Goal: Task Accomplishment & Management: Complete application form

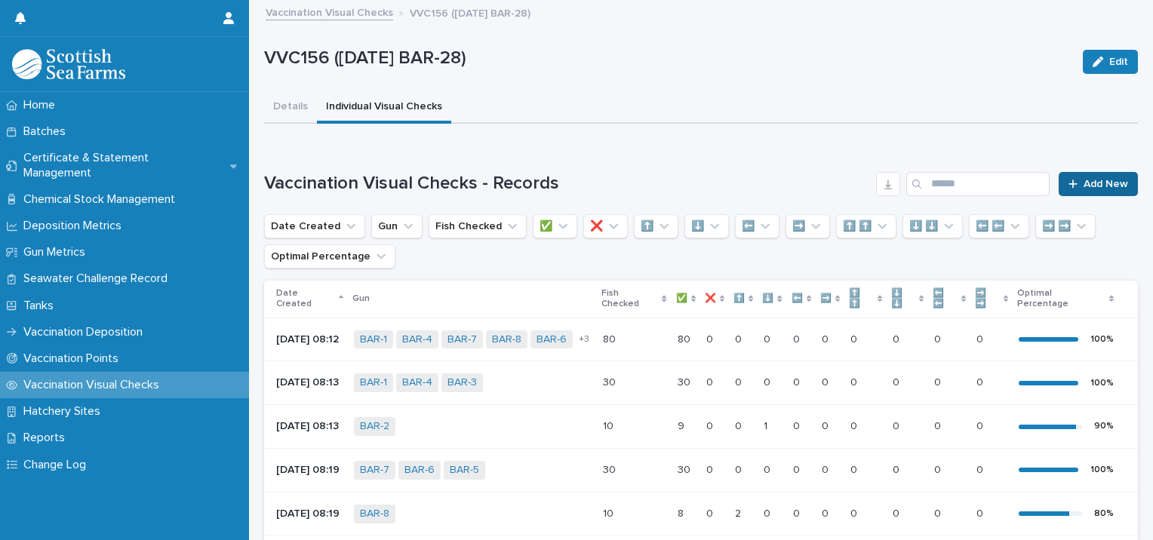
click at [1087, 186] on span "Add New" at bounding box center [1106, 184] width 45 height 11
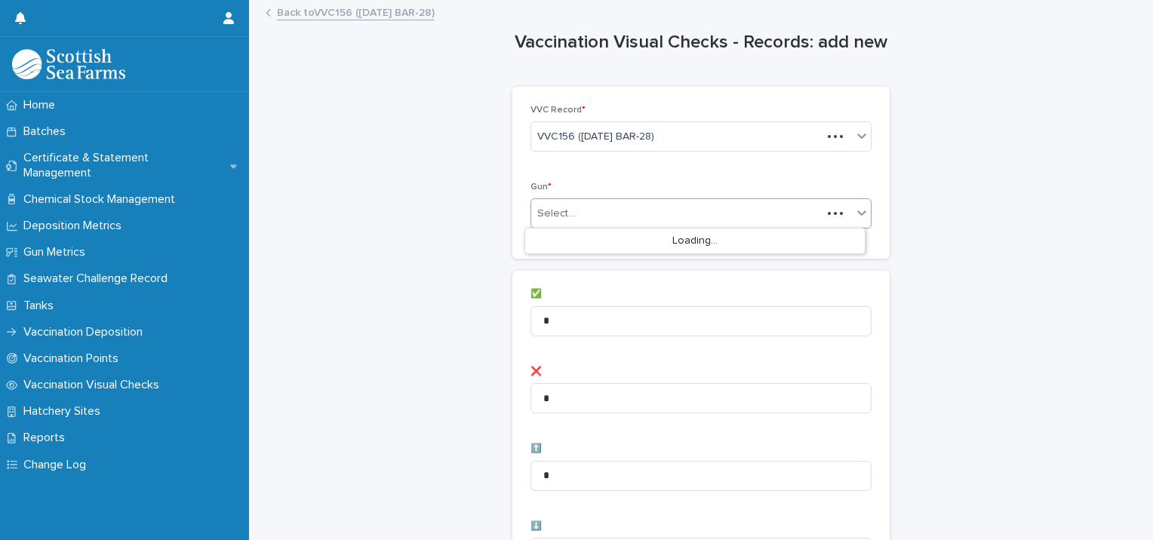
click at [638, 201] on div "Select..." at bounding box center [676, 213] width 291 height 25
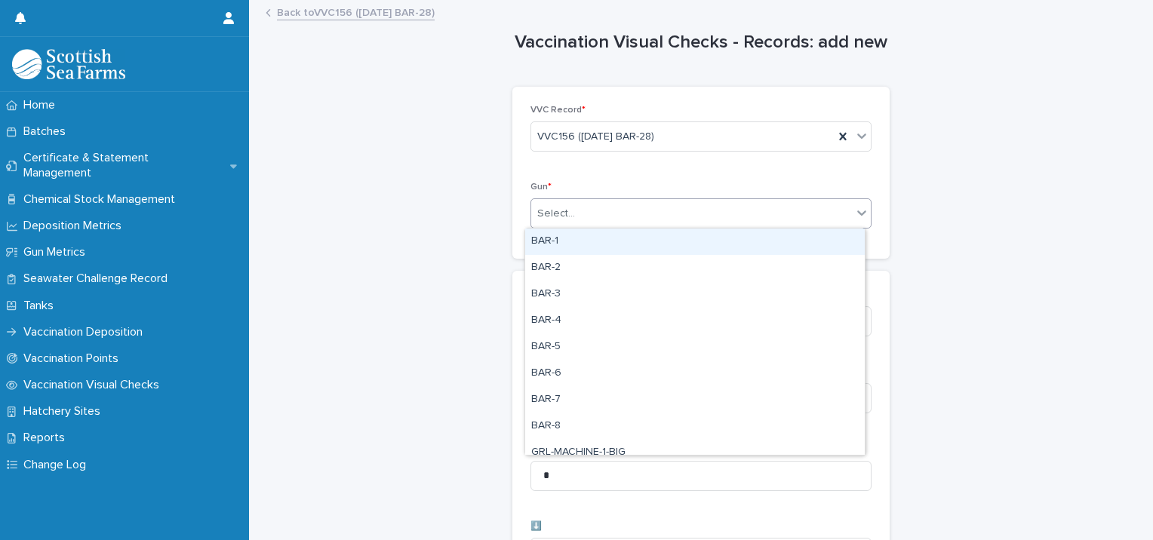
click at [578, 241] on div "BAR-1" at bounding box center [695, 242] width 340 height 26
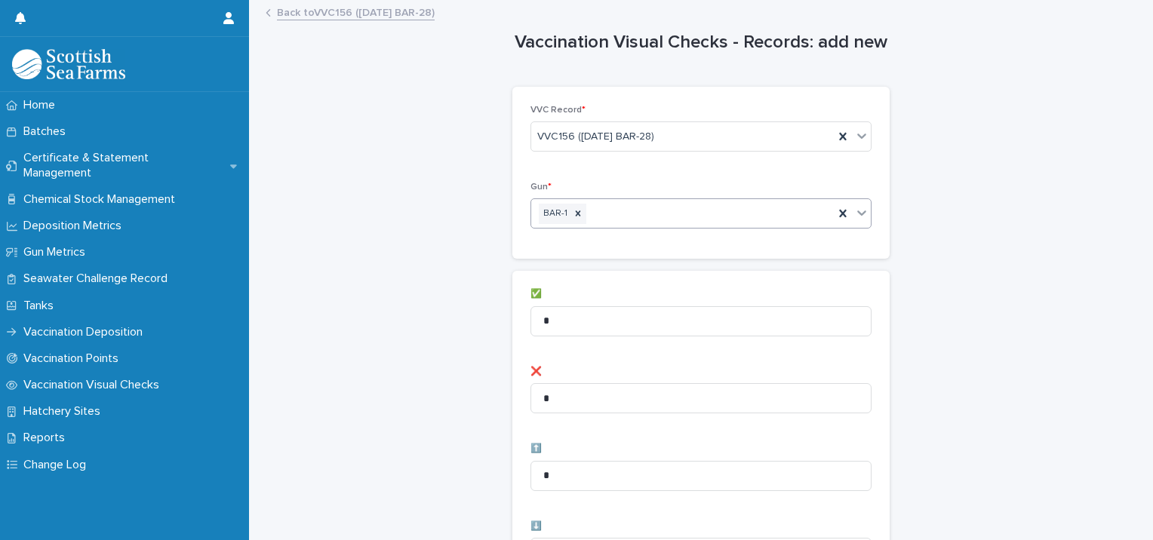
click at [637, 217] on div "BAR-1" at bounding box center [682, 214] width 303 height 26
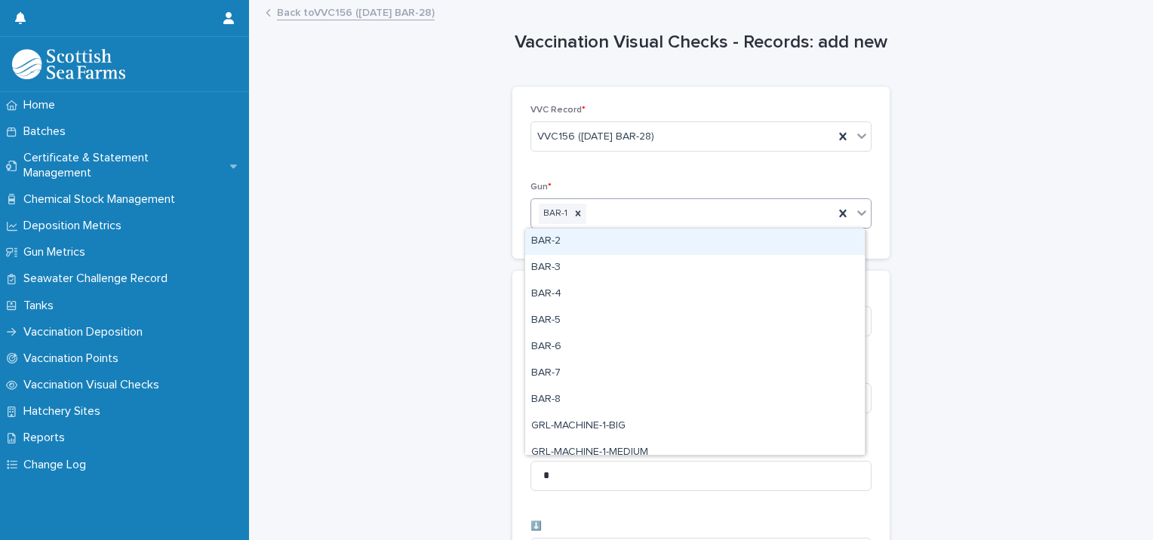
click at [620, 244] on div "BAR-2" at bounding box center [695, 242] width 340 height 26
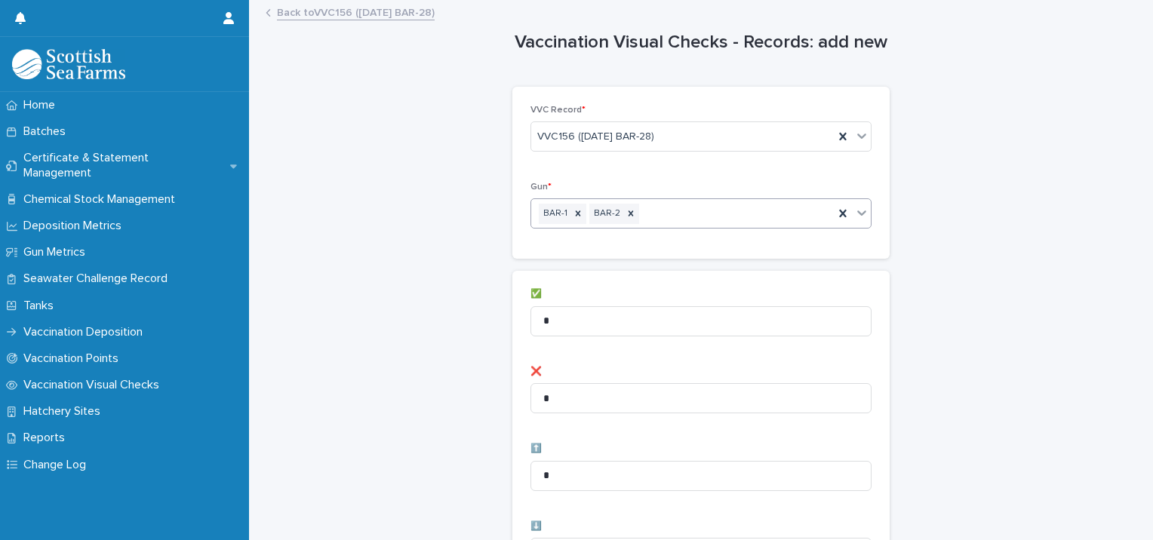
click at [676, 214] on div "BAR-1 BAR-2" at bounding box center [682, 214] width 303 height 26
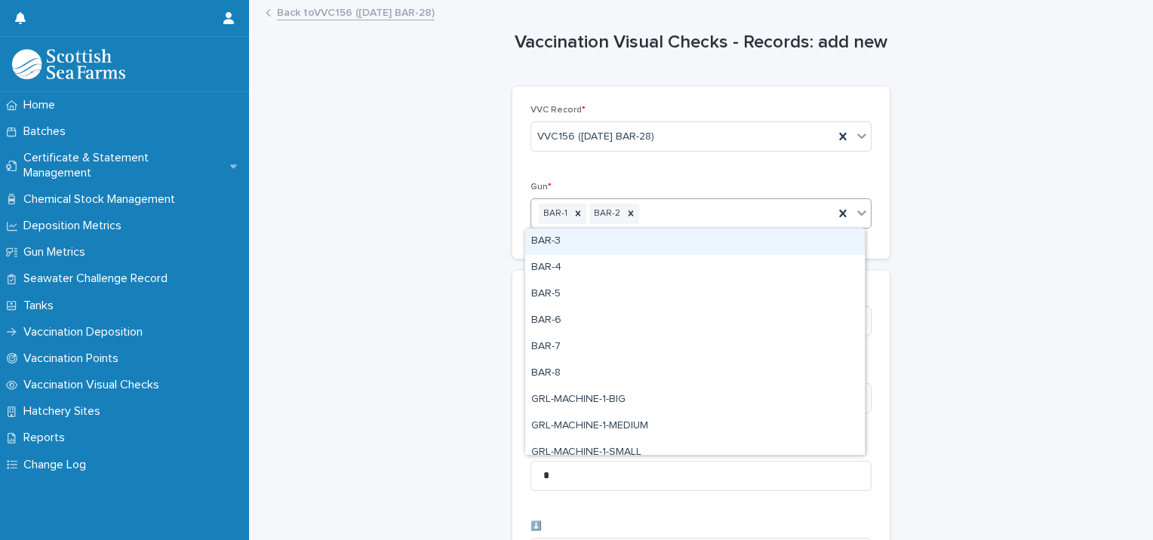
click at [660, 236] on div "BAR-3" at bounding box center [695, 242] width 340 height 26
click at [723, 207] on div "BAR-1 BAR-2 BAR-3" at bounding box center [682, 214] width 303 height 26
click at [702, 238] on div "BAR-4" at bounding box center [695, 242] width 340 height 26
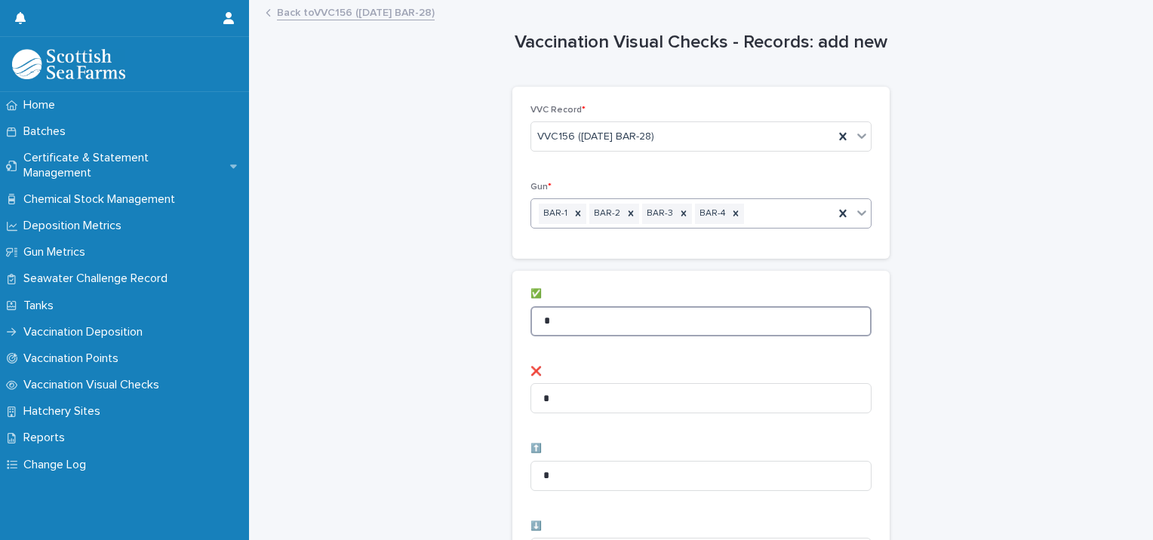
drag, startPoint x: 584, startPoint y: 329, endPoint x: 442, endPoint y: 325, distance: 141.9
type input "**"
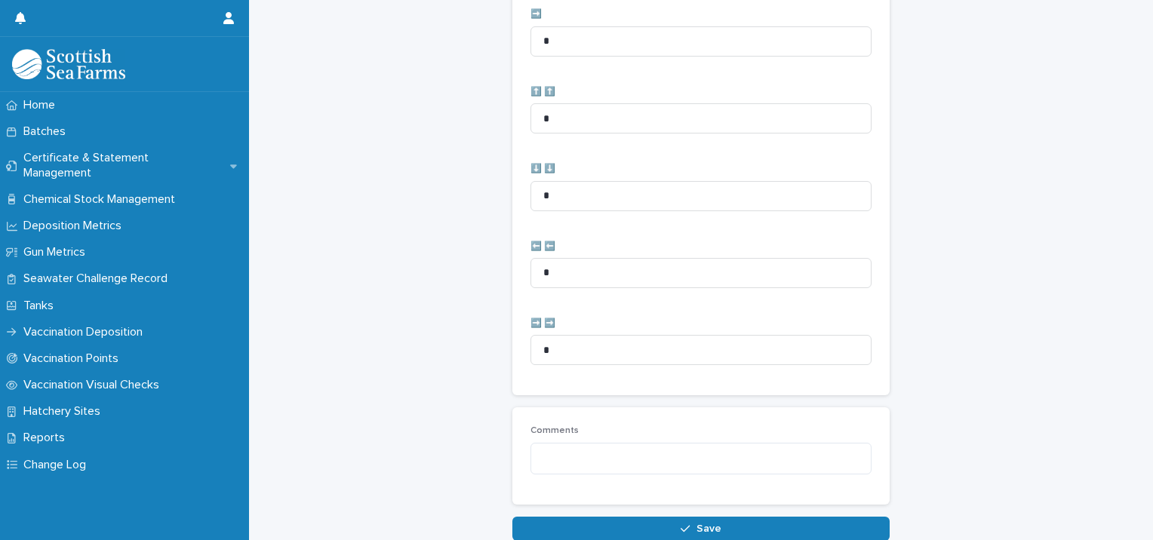
scroll to position [753, 0]
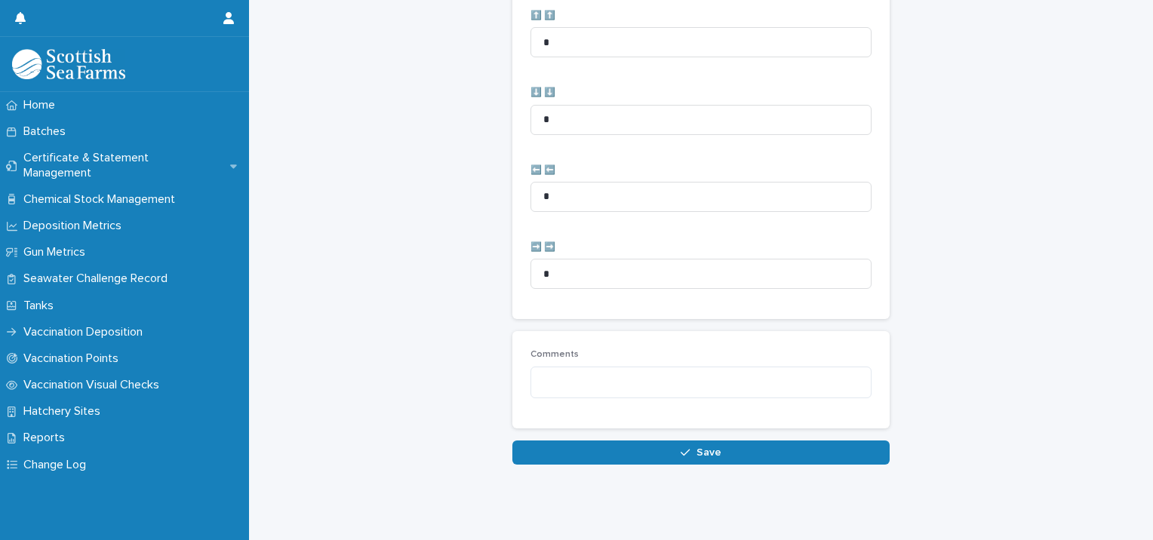
drag, startPoint x: 532, startPoint y: 438, endPoint x: 499, endPoint y: 420, distance: 37.8
click at [532, 441] on button "Save" at bounding box center [700, 453] width 377 height 24
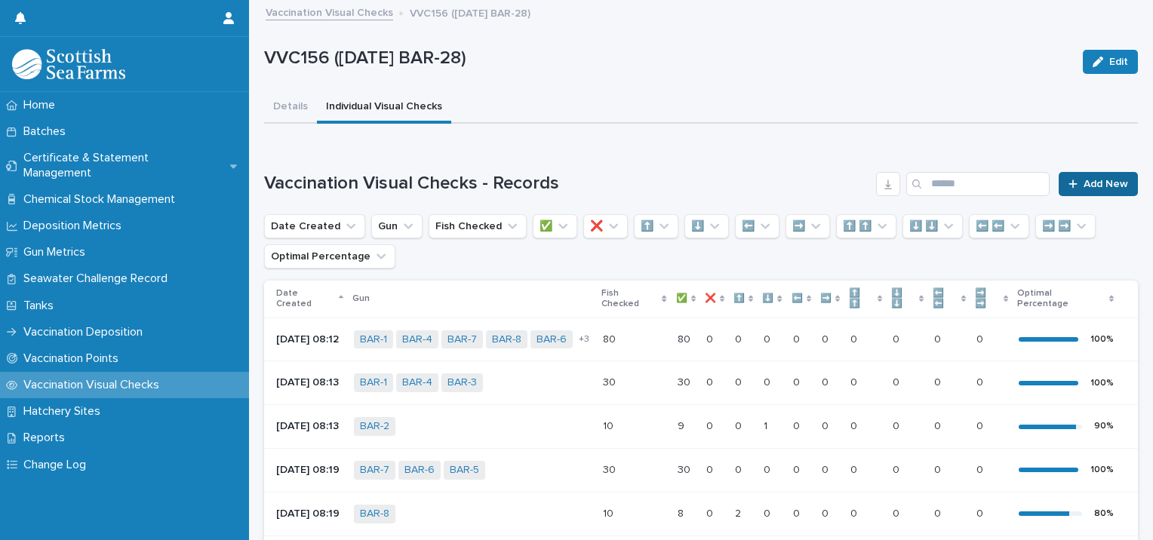
click at [1081, 172] on link "Add New" at bounding box center [1098, 184] width 79 height 24
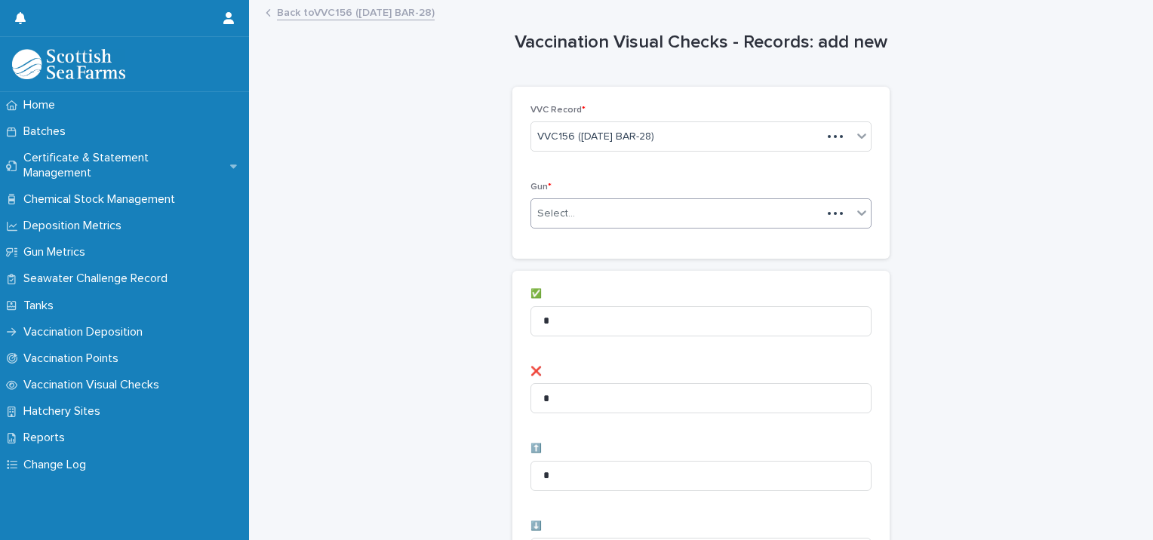
click at [586, 195] on div "Gun * Select..." at bounding box center [700, 211] width 341 height 59
click at [579, 205] on div "Select..." at bounding box center [676, 213] width 291 height 25
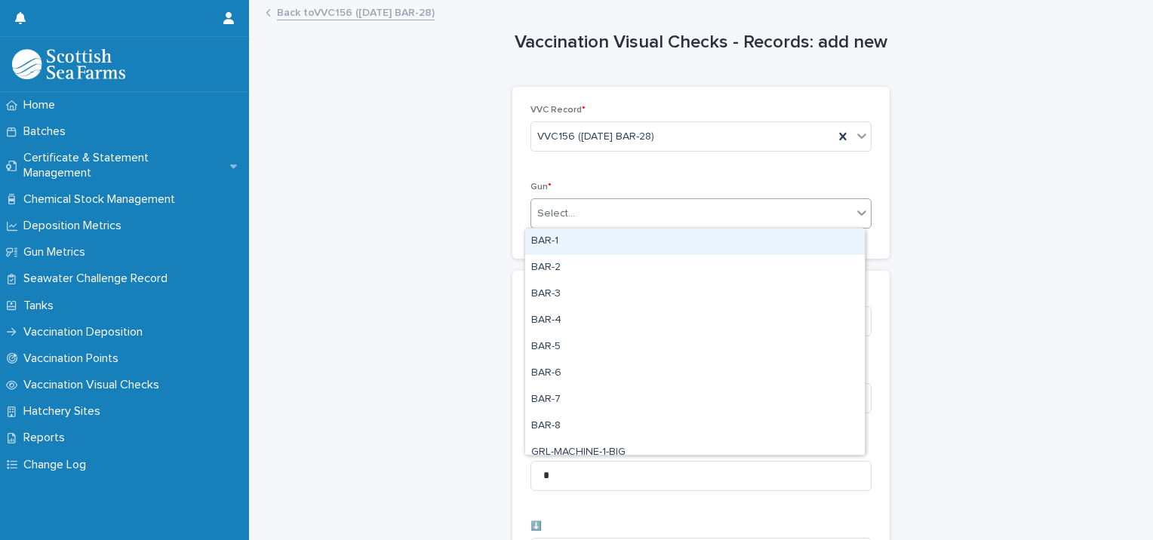
click at [687, 220] on div "Select..." at bounding box center [691, 213] width 321 height 25
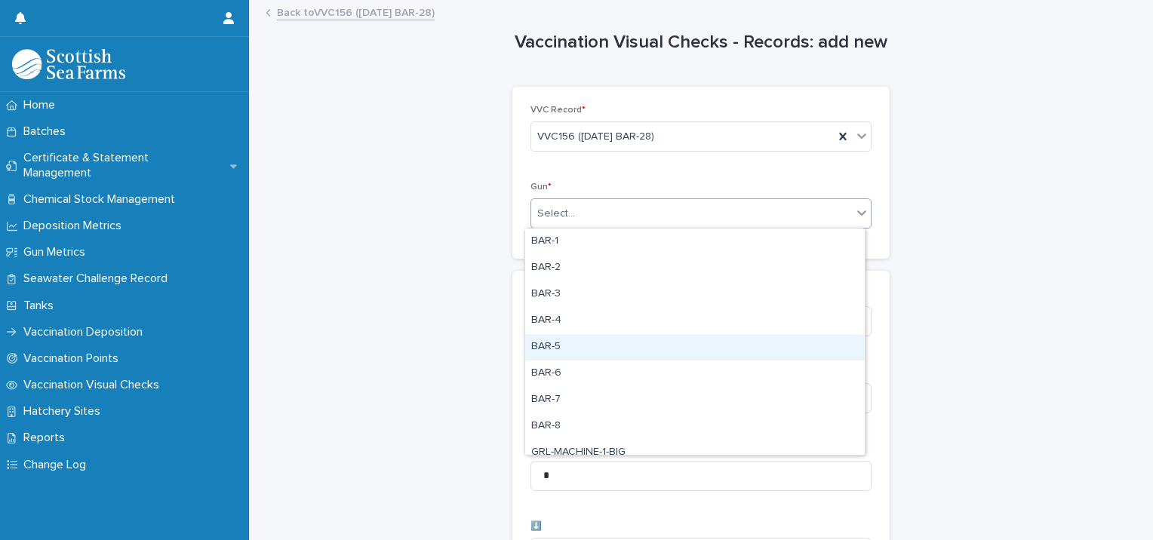
click at [561, 348] on div "BAR-5" at bounding box center [695, 347] width 340 height 26
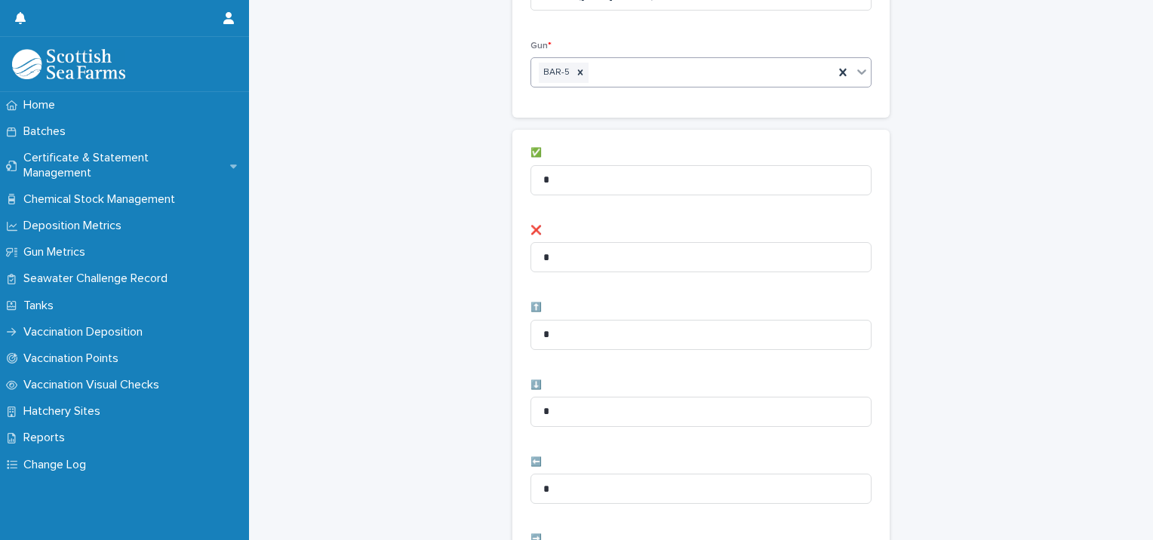
scroll to position [151, 0]
click at [716, 63] on div "BAR-5" at bounding box center [682, 63] width 303 height 26
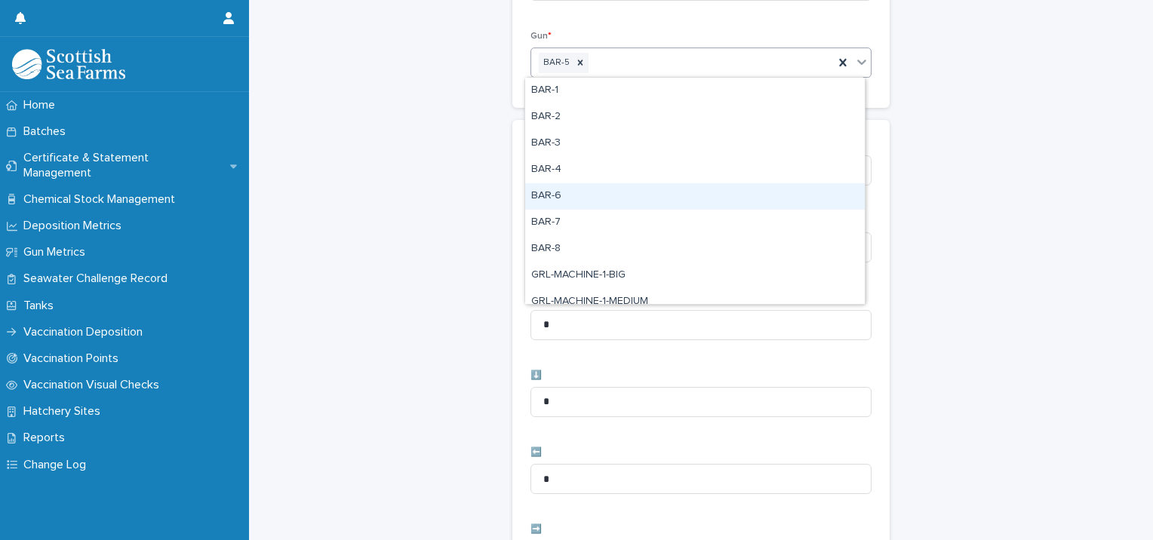
click at [584, 184] on div "BAR-6" at bounding box center [695, 196] width 340 height 26
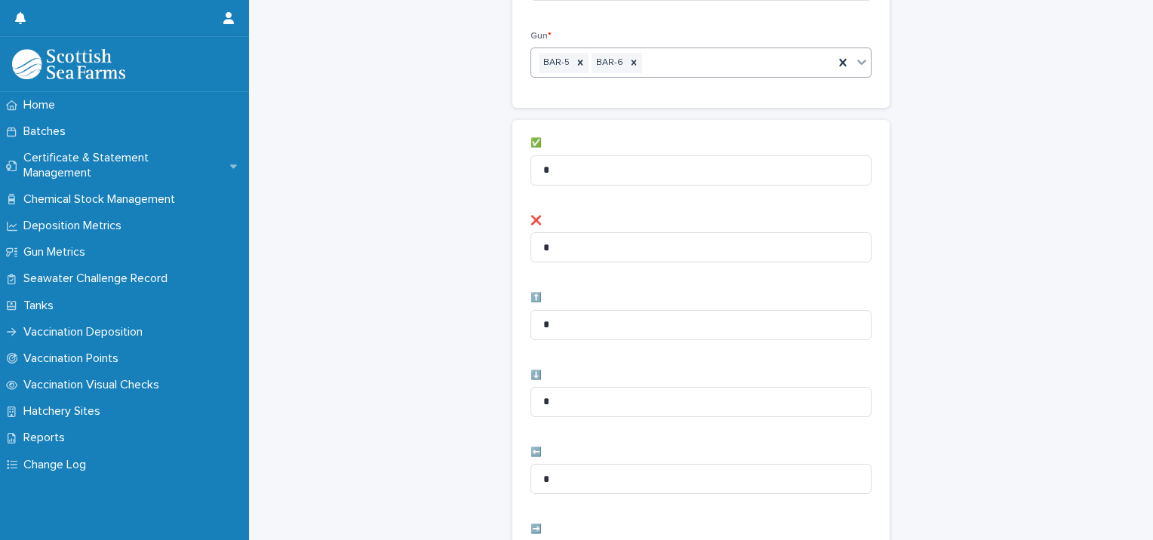
click at [735, 64] on div "BAR-5 BAR-6" at bounding box center [682, 63] width 303 height 26
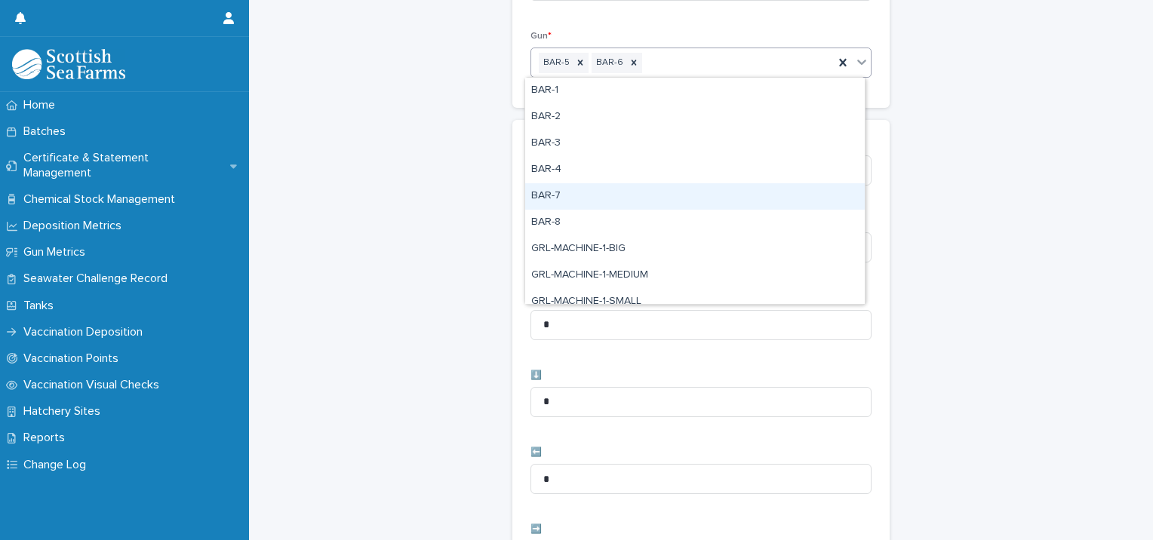
click at [586, 186] on div "BAR-7" at bounding box center [695, 196] width 340 height 26
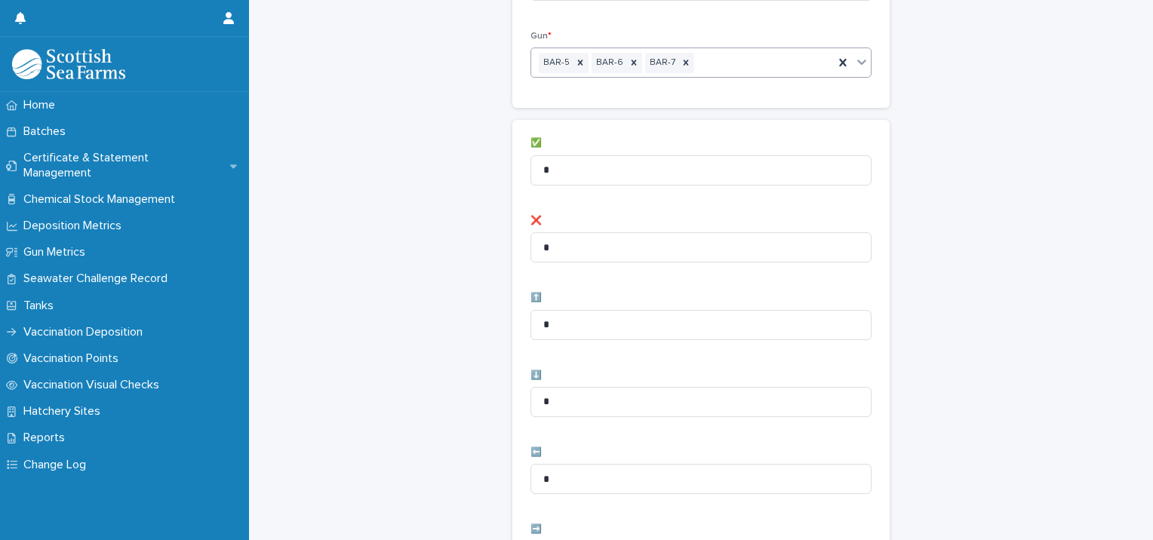
click at [768, 65] on div "BAR-5 BAR-6 BAR-7" at bounding box center [682, 63] width 303 height 26
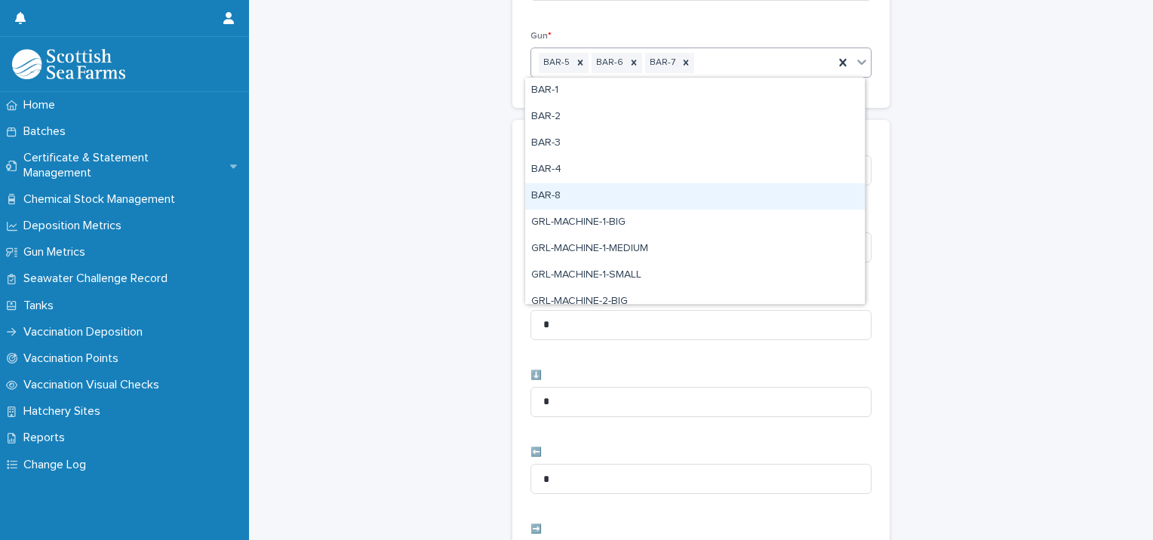
click at [613, 190] on div "BAR-8" at bounding box center [695, 196] width 340 height 26
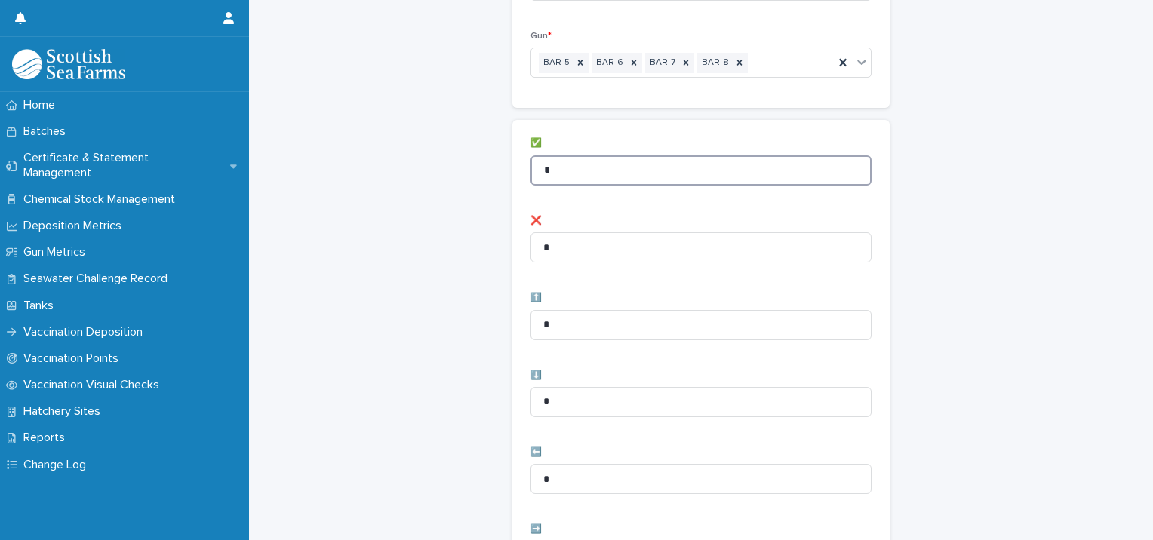
drag, startPoint x: 585, startPoint y: 168, endPoint x: 456, endPoint y: 175, distance: 129.2
click at [452, 174] on div "Vaccination Visual Checks - Records: add new Loading... Saving… Loading... Savi…" at bounding box center [701, 454] width 874 height 1206
type input "**"
click at [470, 180] on div "Vaccination Visual Checks - Records: add new Loading... Saving… Loading... Savi…" at bounding box center [701, 454] width 874 height 1206
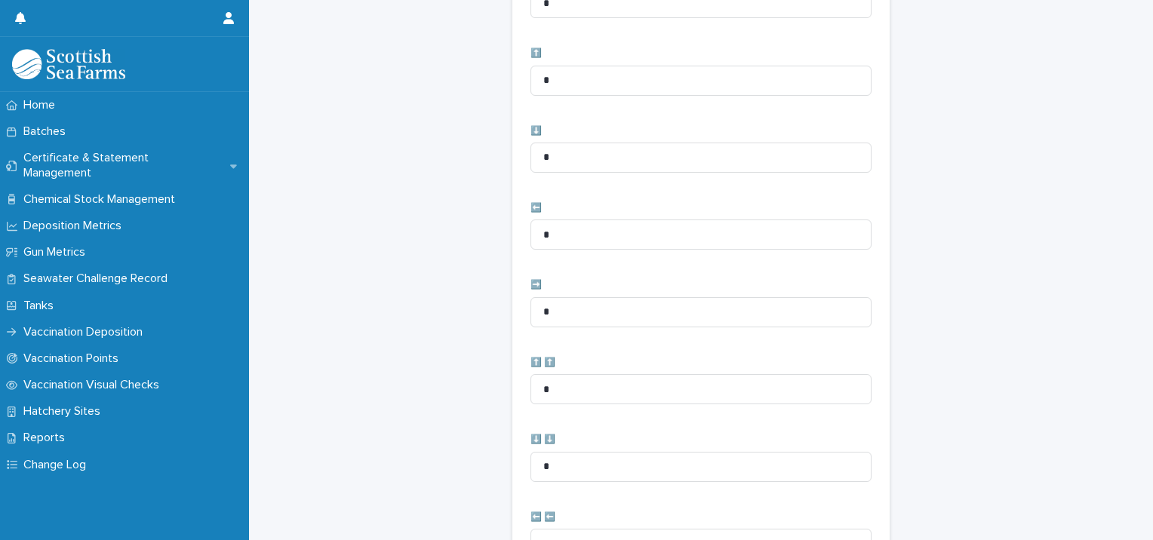
scroll to position [753, 0]
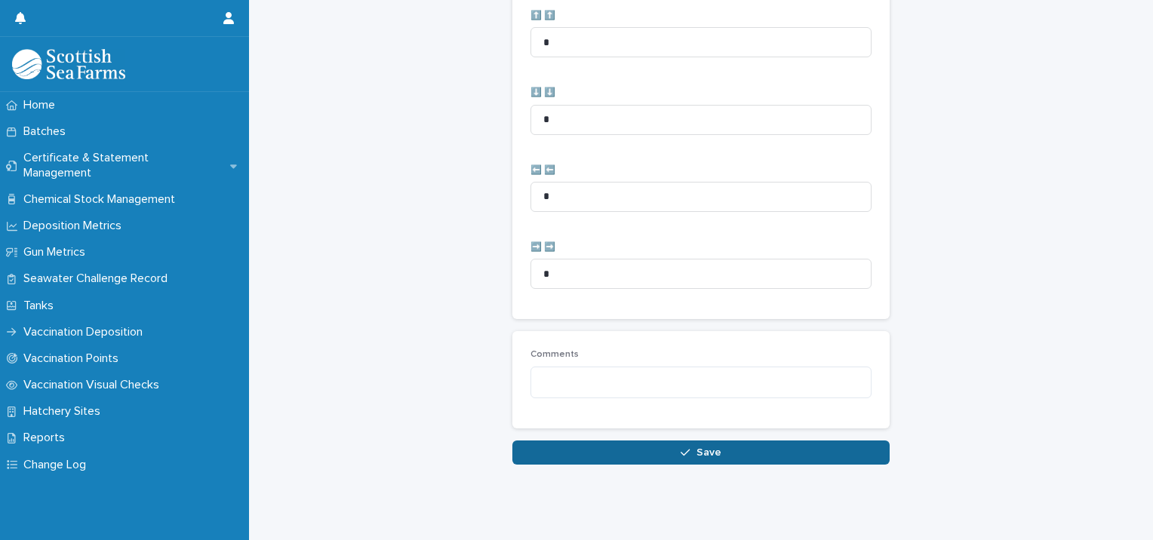
click at [524, 444] on button "Save" at bounding box center [700, 453] width 377 height 24
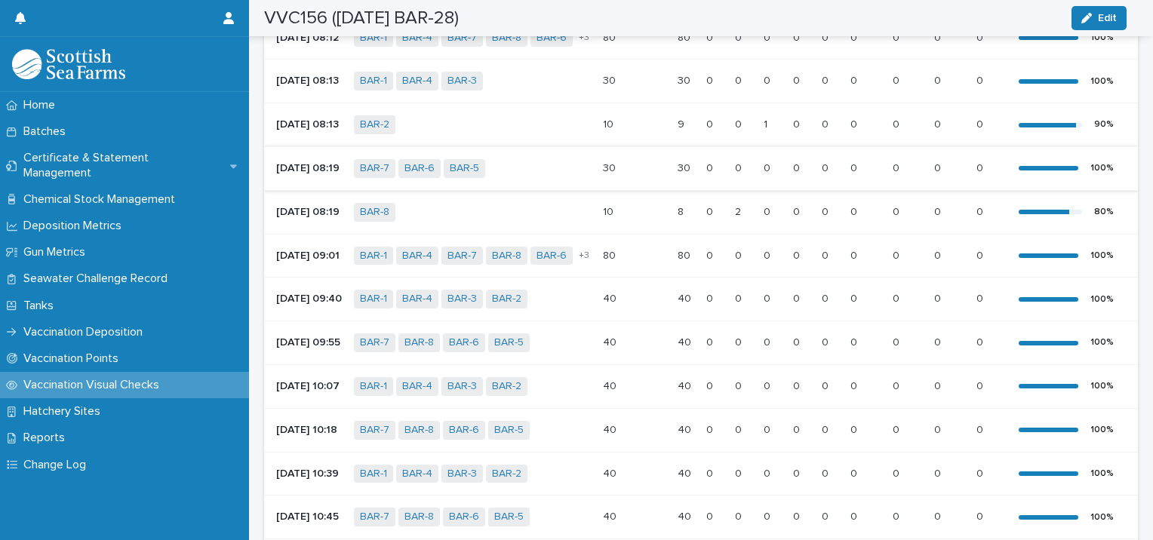
scroll to position [75, 0]
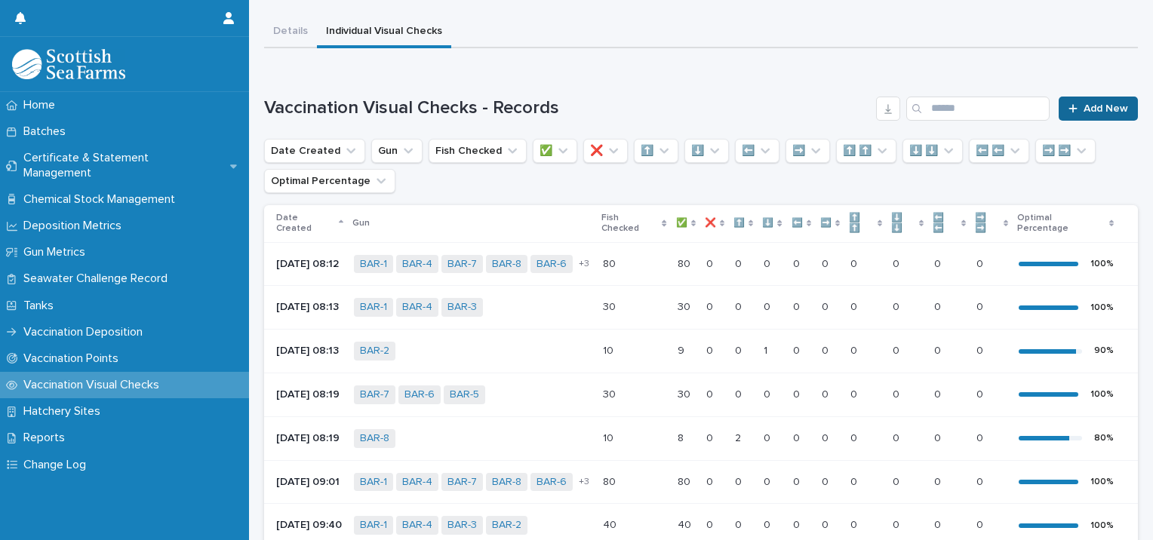
click at [1086, 118] on link "Add New" at bounding box center [1098, 109] width 79 height 24
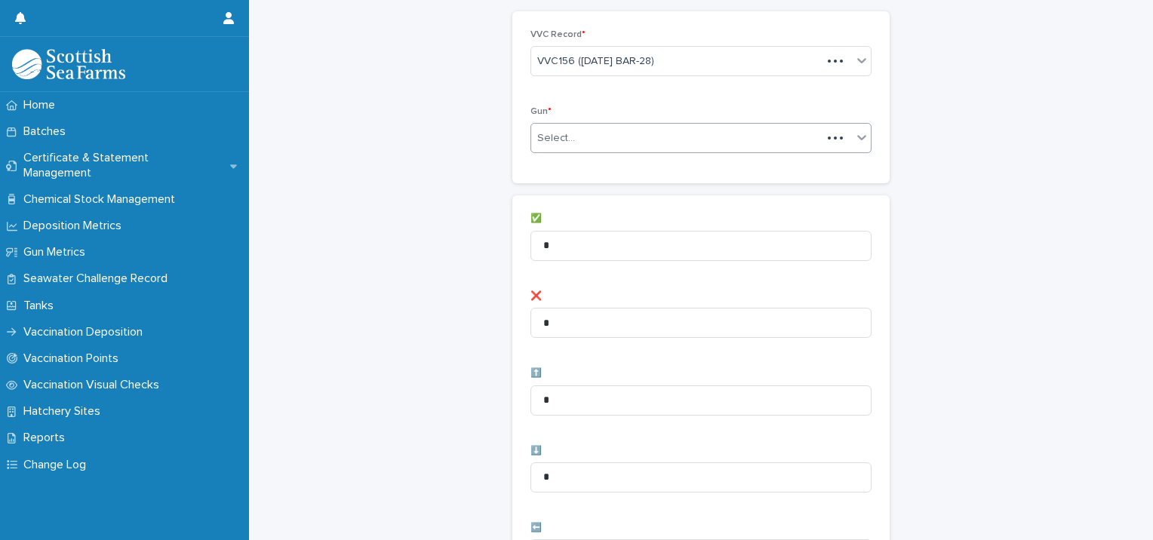
scroll to position [76, 0]
click at [561, 142] on div "Select..." at bounding box center [556, 138] width 38 height 16
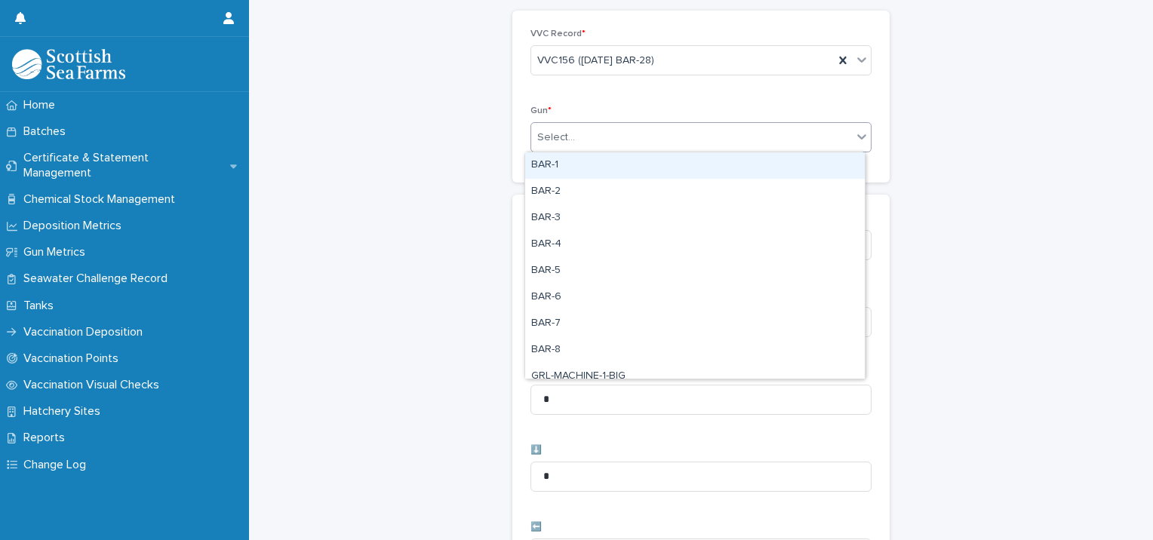
drag, startPoint x: 569, startPoint y: 166, endPoint x: 595, endPoint y: 157, distance: 27.9
click at [570, 166] on div "BAR-1" at bounding box center [695, 165] width 340 height 26
click at [634, 141] on div "BAR-1" at bounding box center [682, 138] width 303 height 26
click at [620, 166] on div "BAR-2" at bounding box center [695, 165] width 340 height 26
drag, startPoint x: 685, startPoint y: 131, endPoint x: 684, endPoint y: 140, distance: 9.9
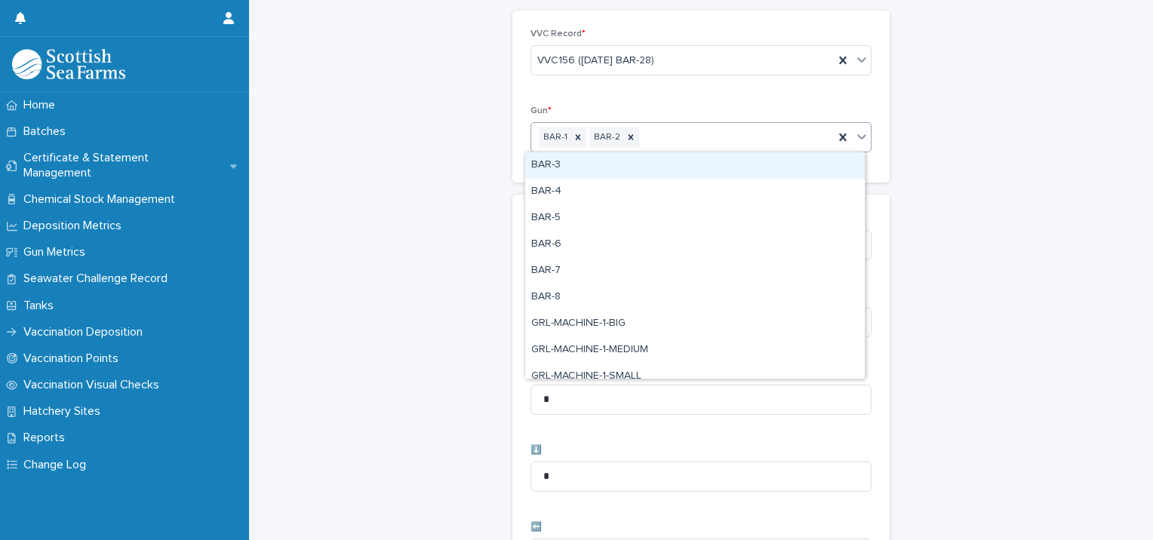
click at [685, 131] on div "BAR-1 BAR-2" at bounding box center [682, 138] width 303 height 26
click at [682, 155] on div "BAR-3" at bounding box center [695, 165] width 340 height 26
click at [736, 129] on div "BAR-1 BAR-2 BAR-3" at bounding box center [682, 138] width 303 height 26
click at [721, 166] on div "BAR-4" at bounding box center [695, 165] width 340 height 26
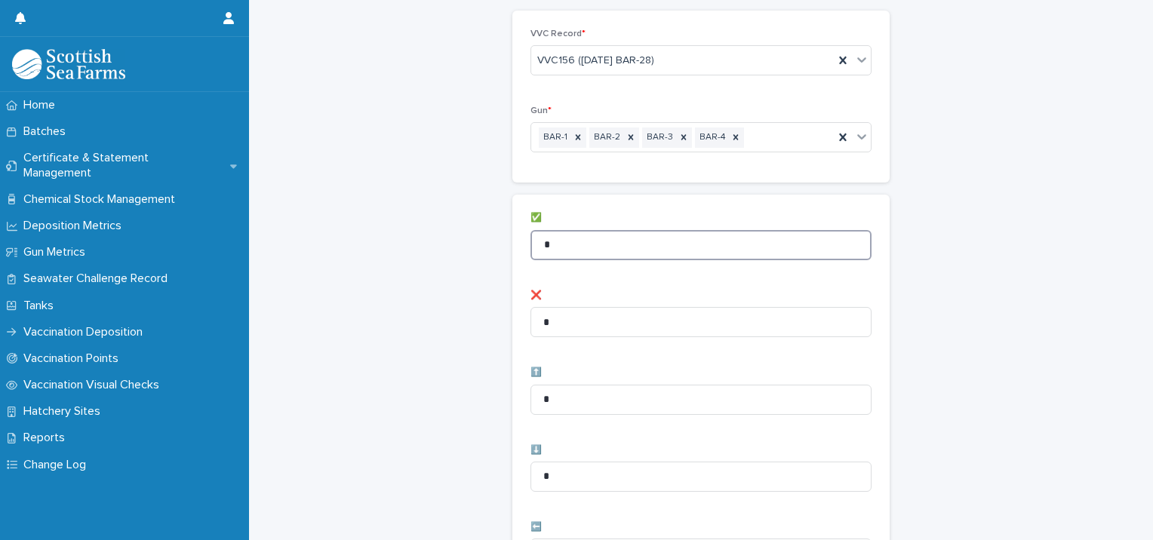
drag, startPoint x: 552, startPoint y: 232, endPoint x: 460, endPoint y: 223, distance: 92.5
click at [478, 229] on div "Vaccination Visual Checks - Records: add new Loading... Saving… Loading... Savi…" at bounding box center [701, 528] width 874 height 1206
type input "**"
click at [441, 212] on div "Vaccination Visual Checks - Records: add new Loading... Saving… Loading... Savi…" at bounding box center [701, 528] width 874 height 1206
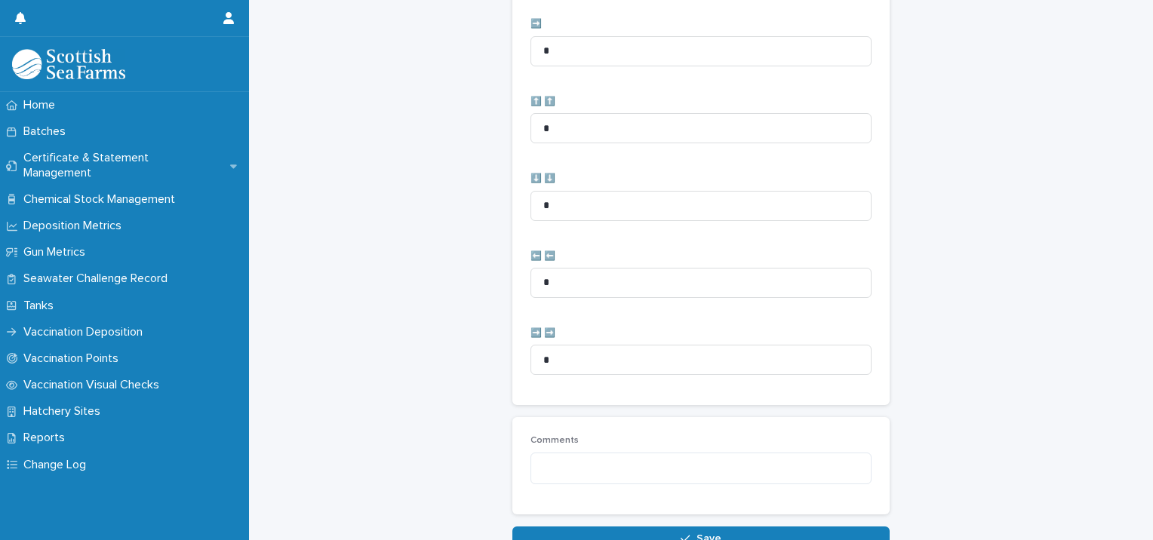
scroll to position [753, 0]
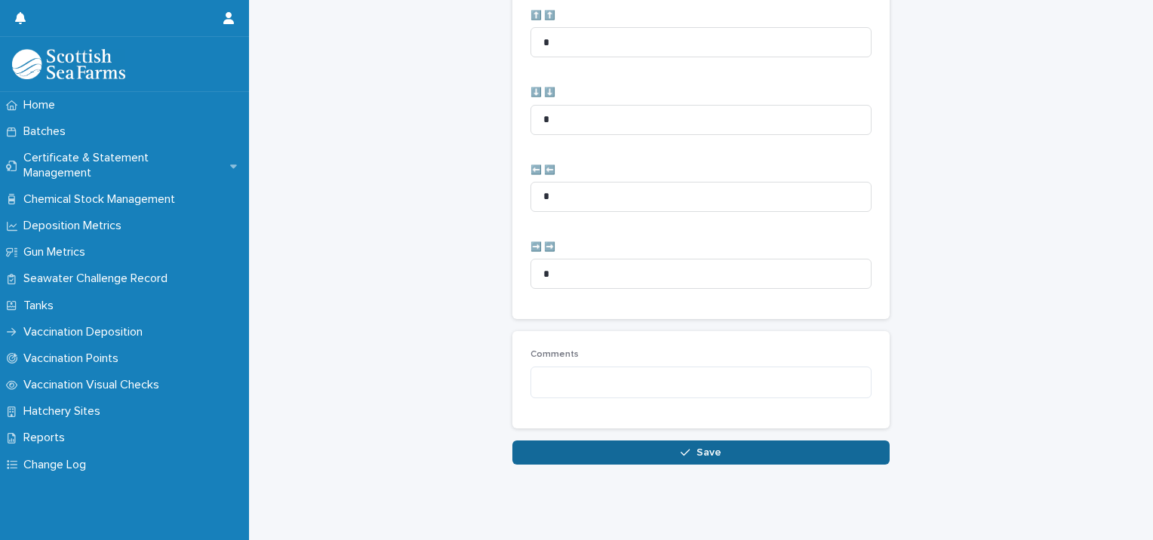
click at [539, 441] on button "Save" at bounding box center [700, 453] width 377 height 24
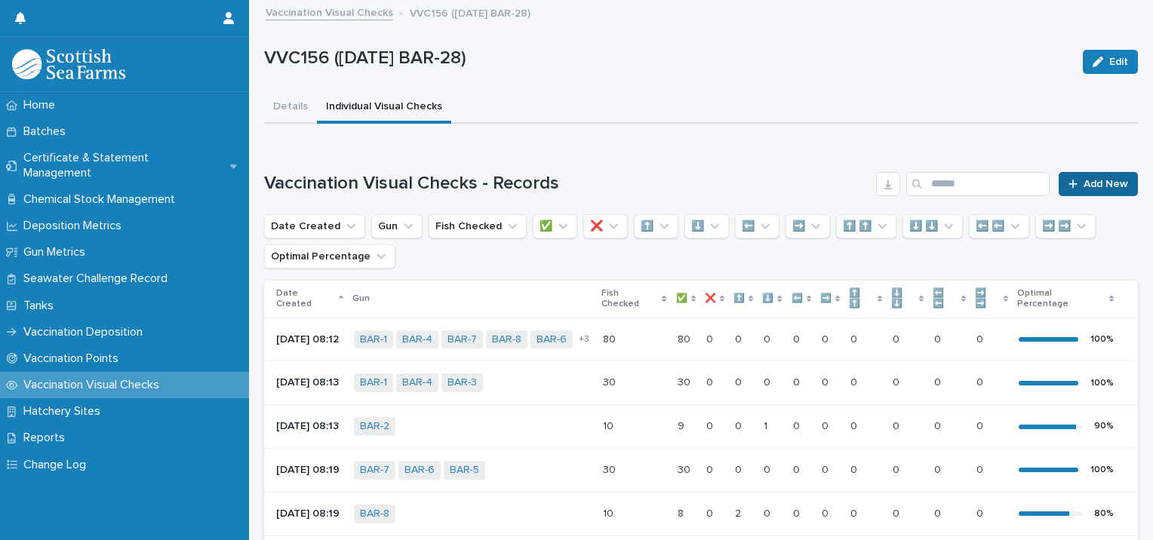
click at [1093, 180] on span "Add New" at bounding box center [1106, 184] width 45 height 11
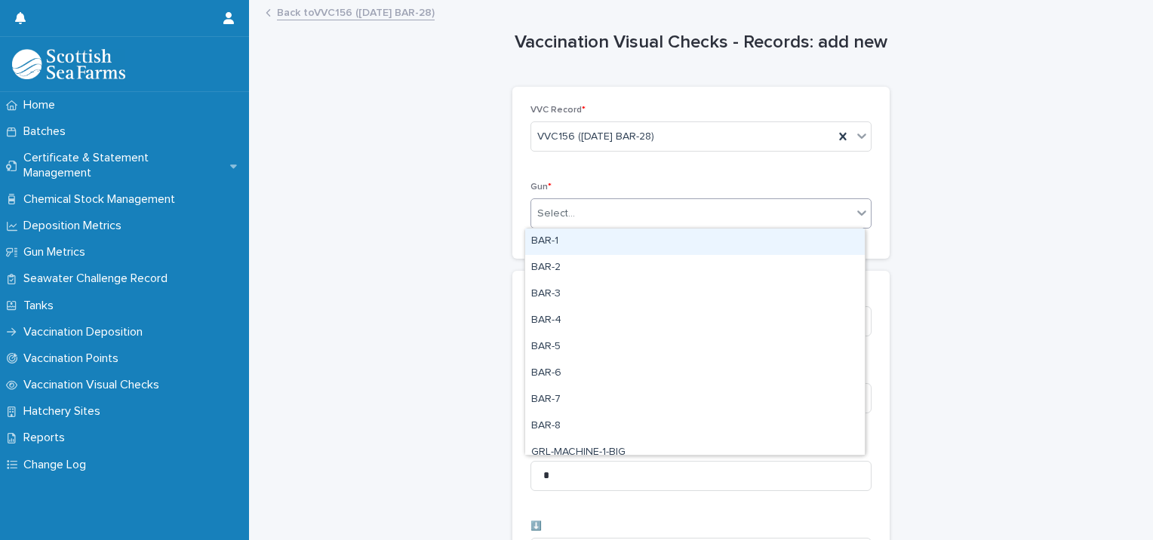
click at [558, 220] on div "Select..." at bounding box center [556, 214] width 38 height 16
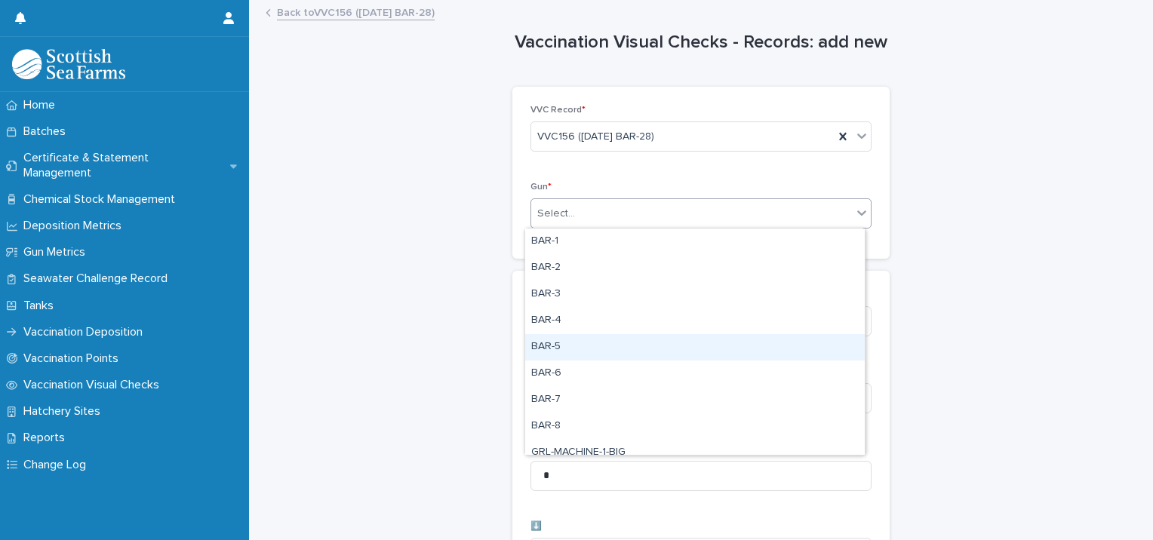
click at [561, 344] on div "BAR-5" at bounding box center [695, 347] width 340 height 26
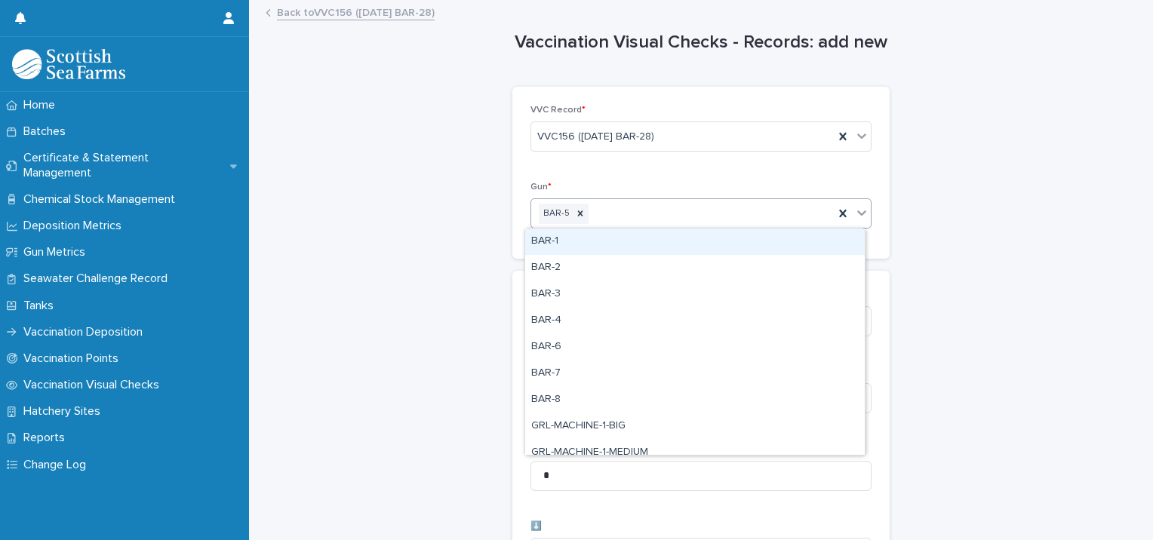
click at [612, 215] on div "BAR-5" at bounding box center [682, 214] width 303 height 26
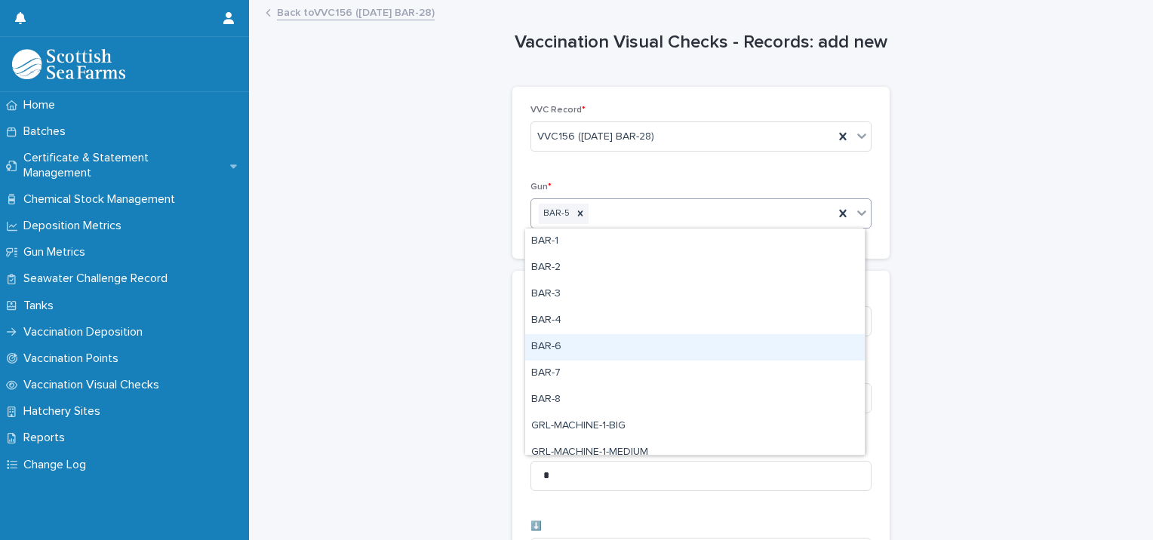
click at [573, 340] on div "BAR-6" at bounding box center [695, 347] width 340 height 26
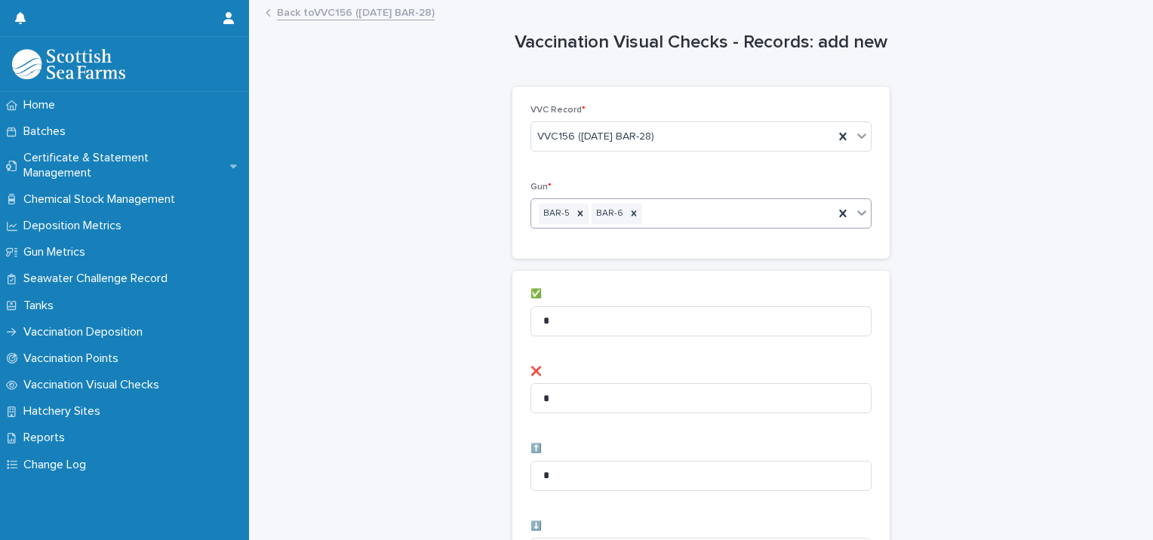
click at [651, 208] on div "BAR-5 BAR-6" at bounding box center [682, 214] width 303 height 26
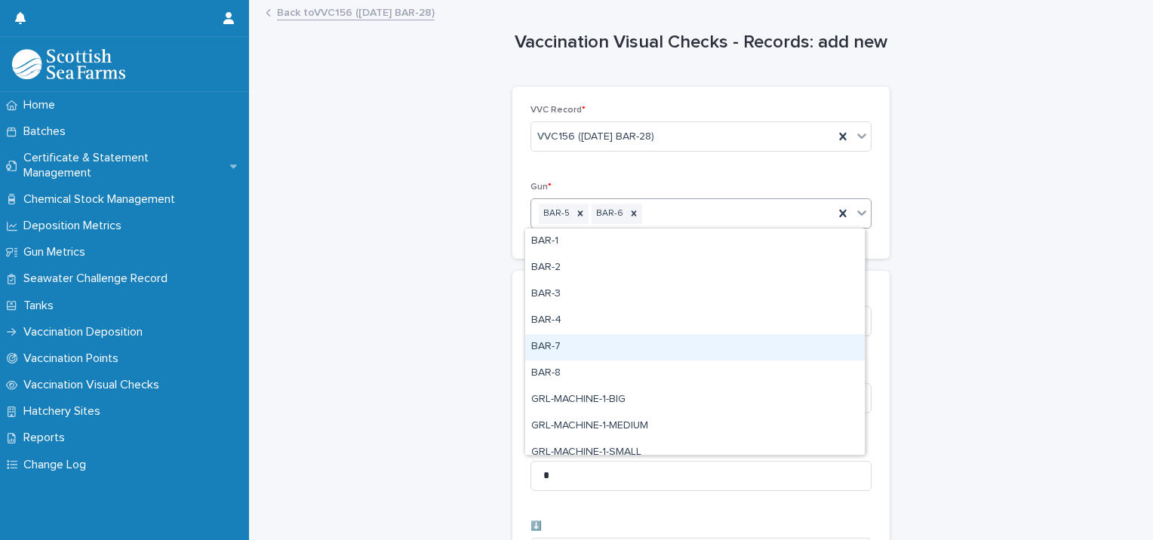
click at [573, 349] on div "BAR-7" at bounding box center [695, 347] width 340 height 26
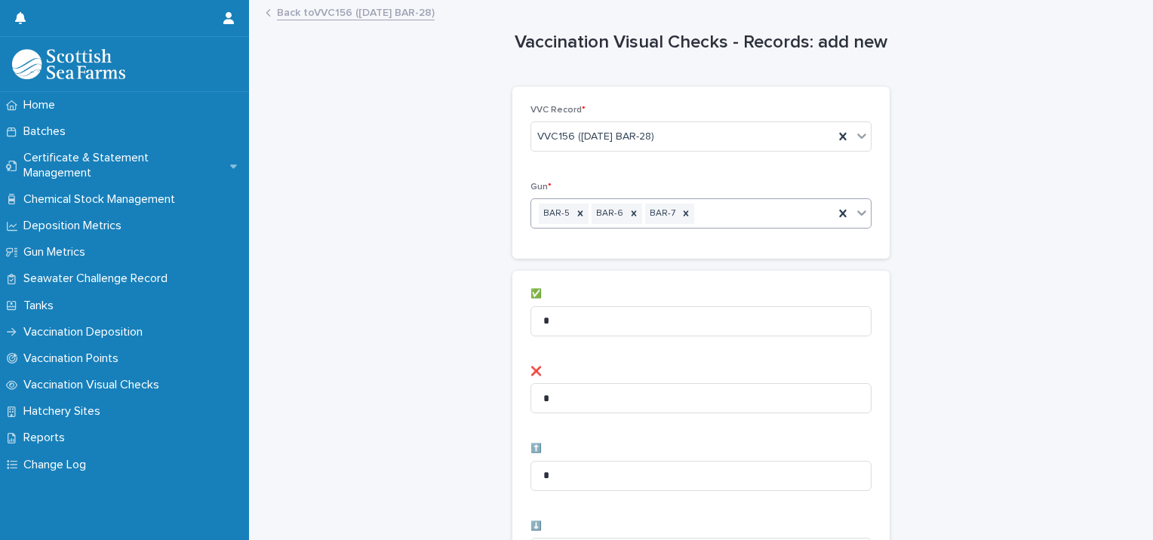
click at [708, 206] on div "BAR-5 BAR-6 BAR-7" at bounding box center [682, 214] width 303 height 26
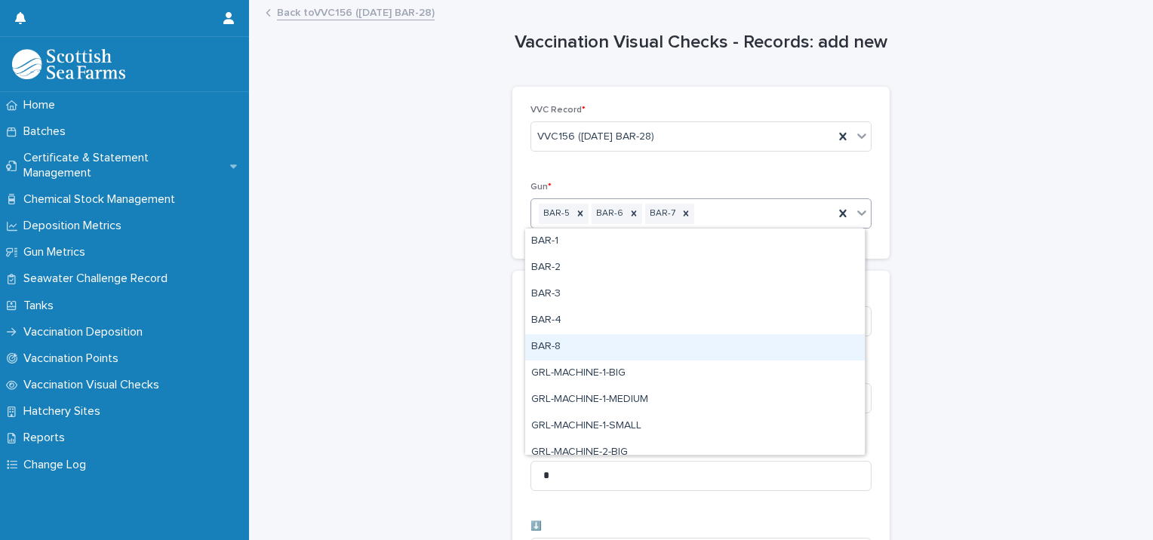
click at [619, 339] on div "BAR-8" at bounding box center [695, 347] width 340 height 26
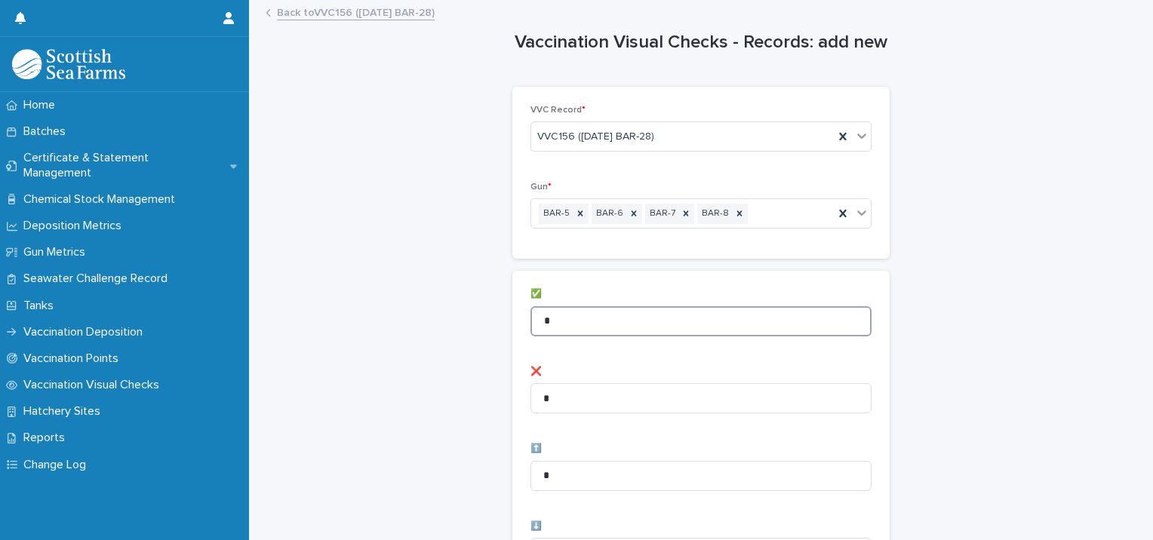
drag, startPoint x: 527, startPoint y: 316, endPoint x: 485, endPoint y: 311, distance: 41.8
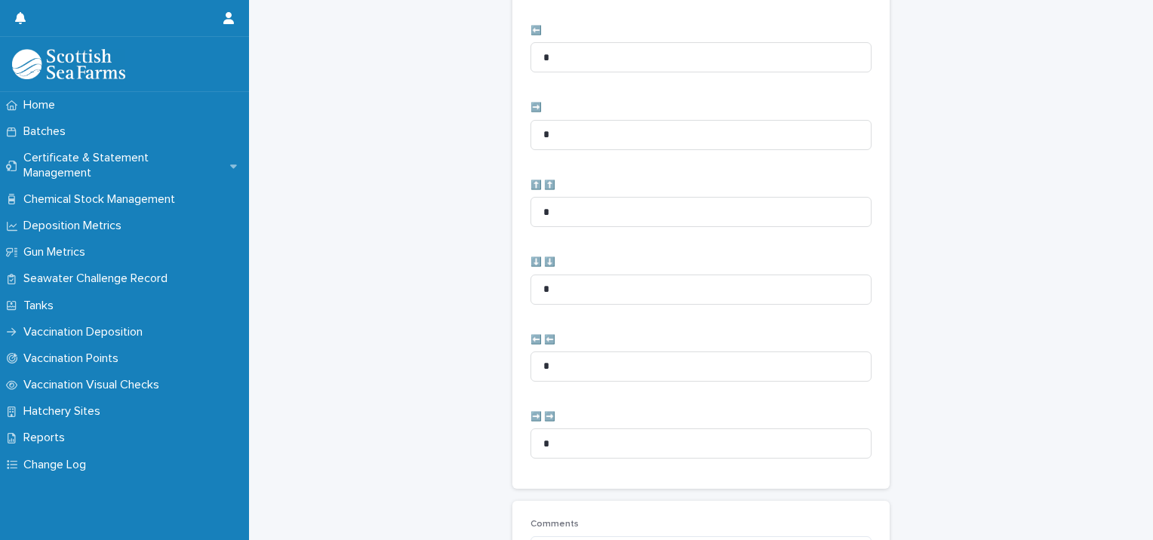
scroll to position [753, 0]
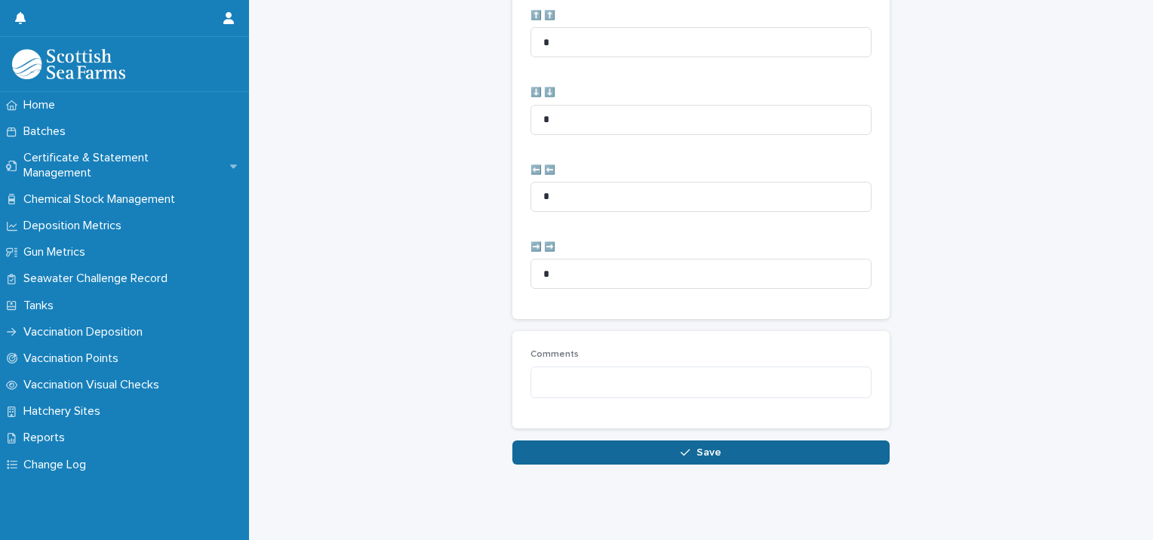
type input "**"
click at [689, 447] on div "button" at bounding box center [688, 452] width 15 height 11
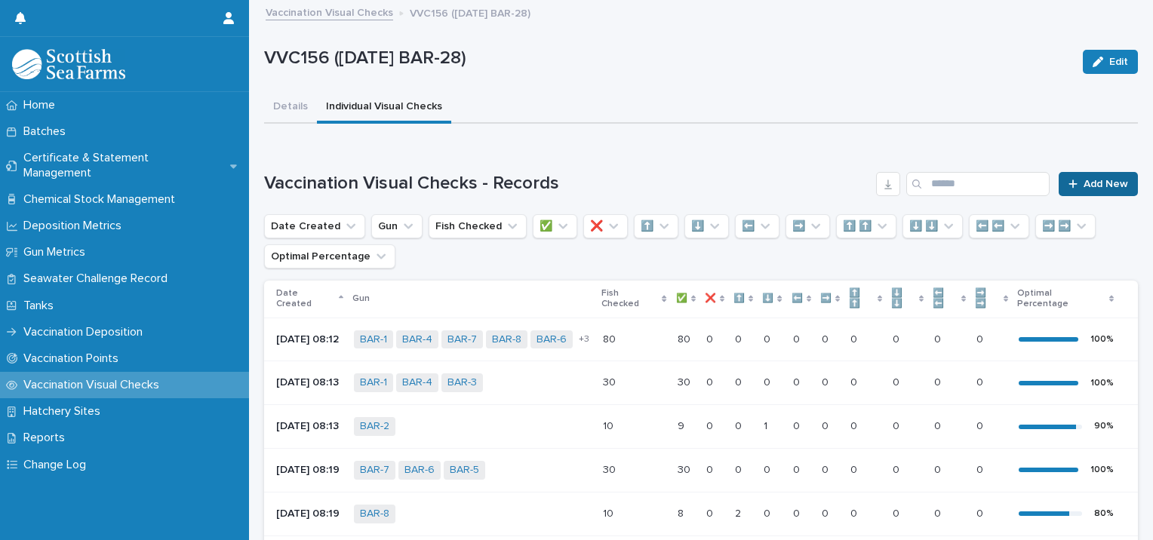
click at [1084, 181] on span "Add New" at bounding box center [1106, 184] width 45 height 11
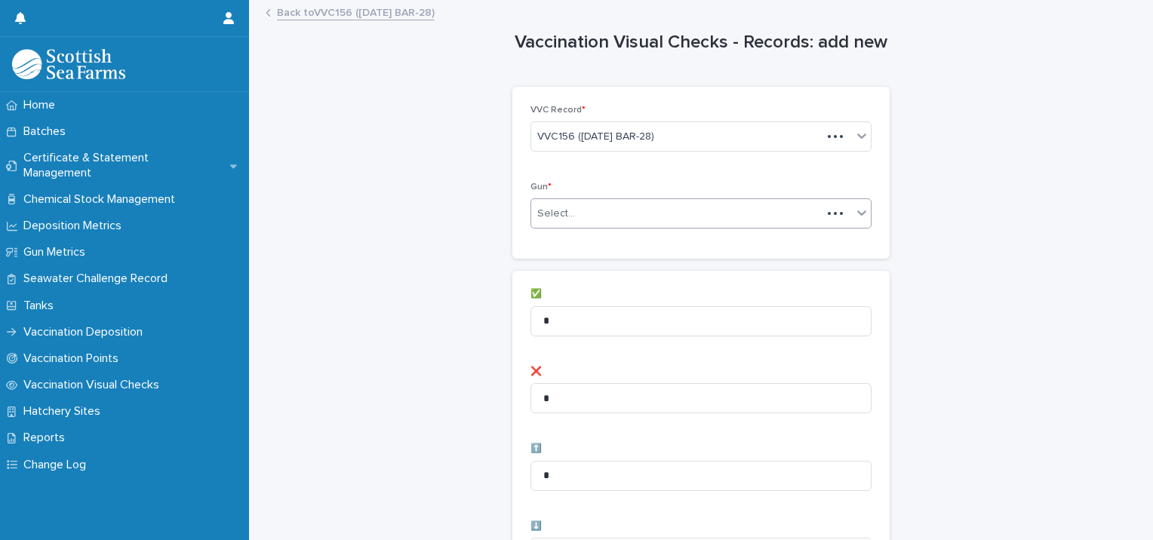
click at [577, 208] on input "text" at bounding box center [578, 214] width 2 height 13
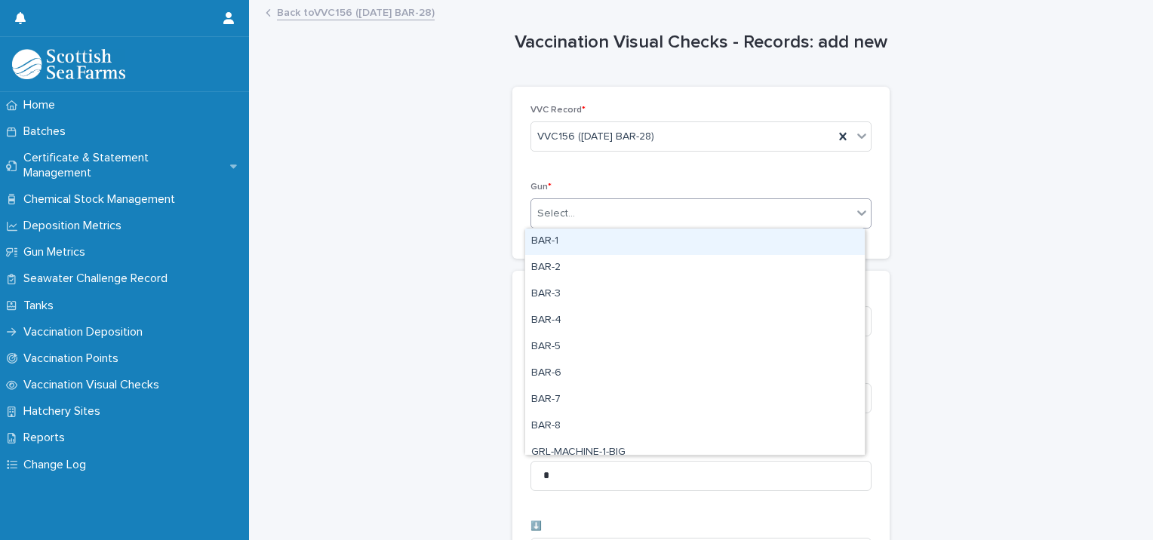
click at [563, 235] on div "BAR-1" at bounding box center [695, 242] width 340 height 26
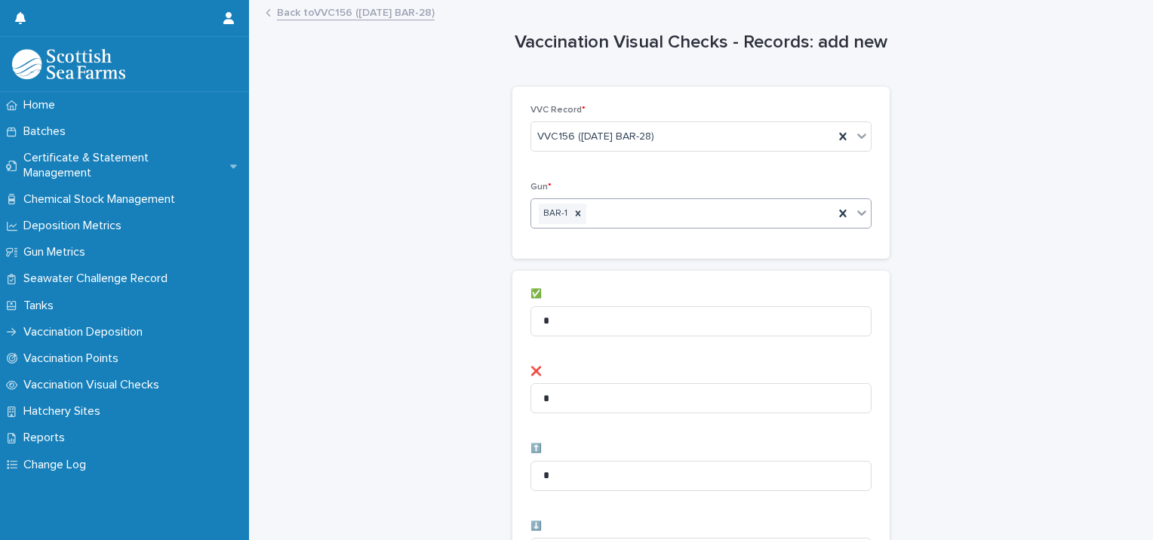
click at [610, 216] on div "BAR-1" at bounding box center [682, 214] width 303 height 26
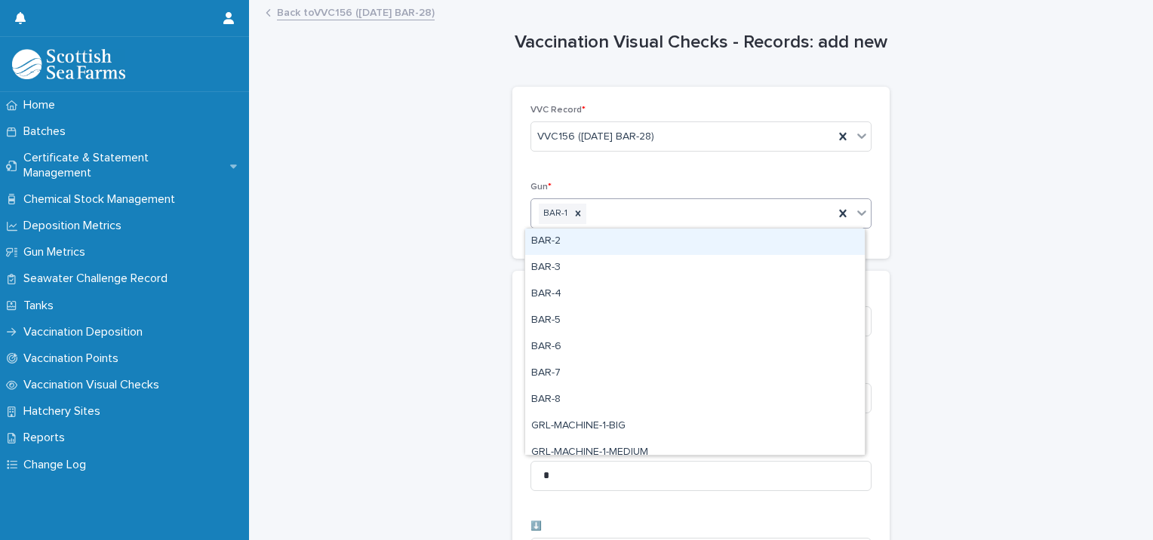
click at [588, 248] on div "BAR-2" at bounding box center [695, 242] width 340 height 26
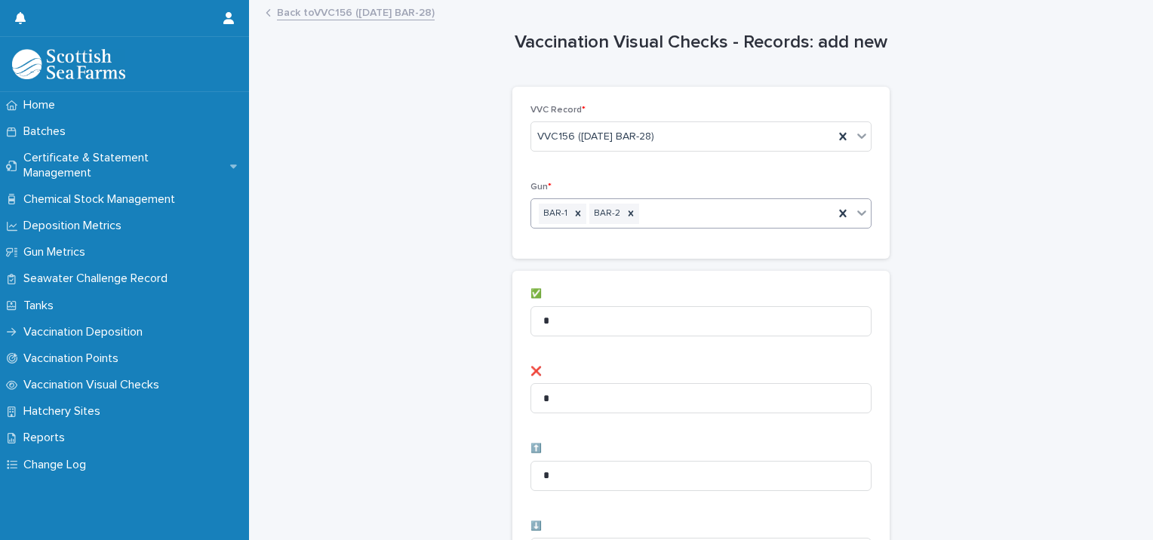
drag, startPoint x: 642, startPoint y: 214, endPoint x: 637, endPoint y: 220, distance: 8.0
click at [643, 214] on div "BAR-1 BAR-2" at bounding box center [682, 214] width 303 height 26
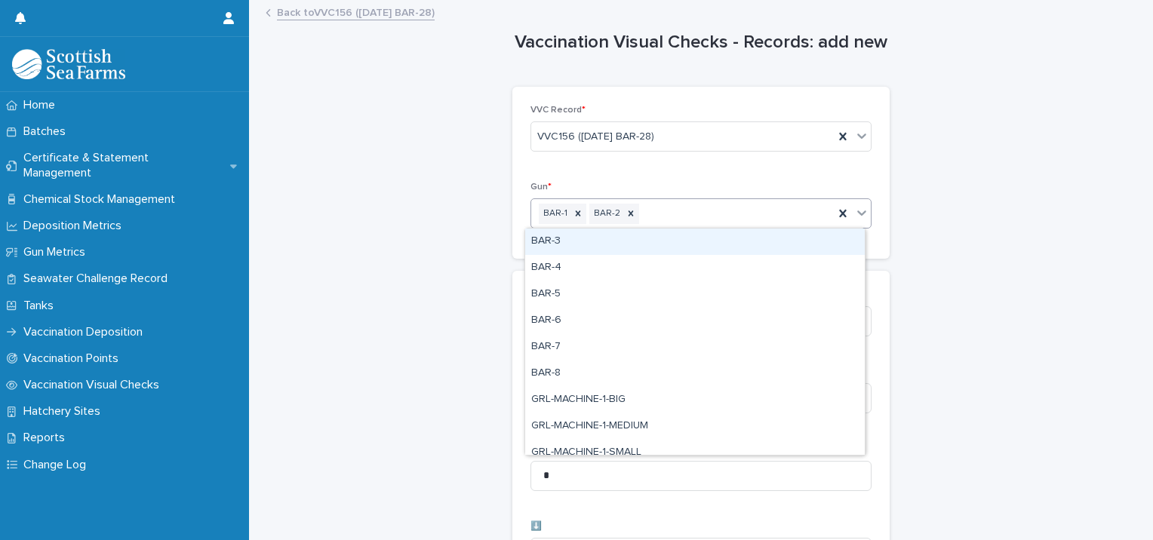
click at [607, 251] on div "BAR-3" at bounding box center [695, 242] width 340 height 26
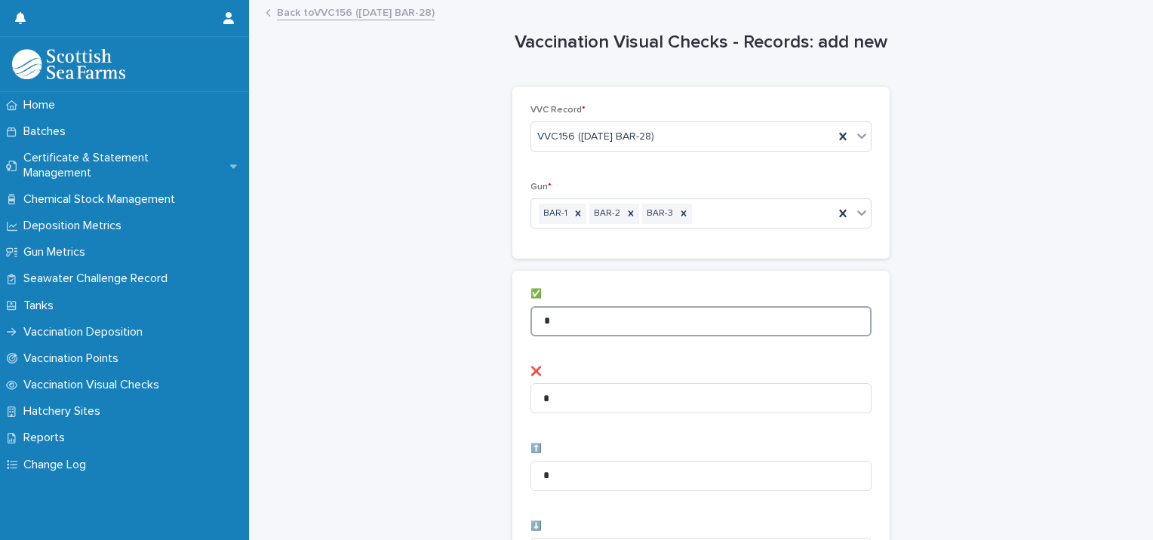
drag, startPoint x: 559, startPoint y: 324, endPoint x: 411, endPoint y: 297, distance: 151.1
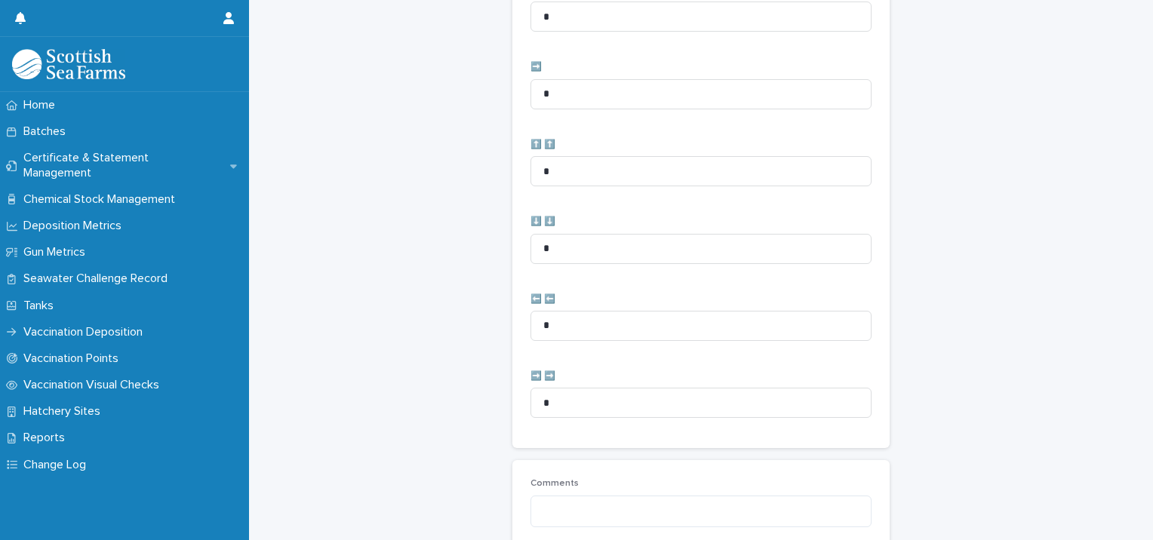
scroll to position [753, 0]
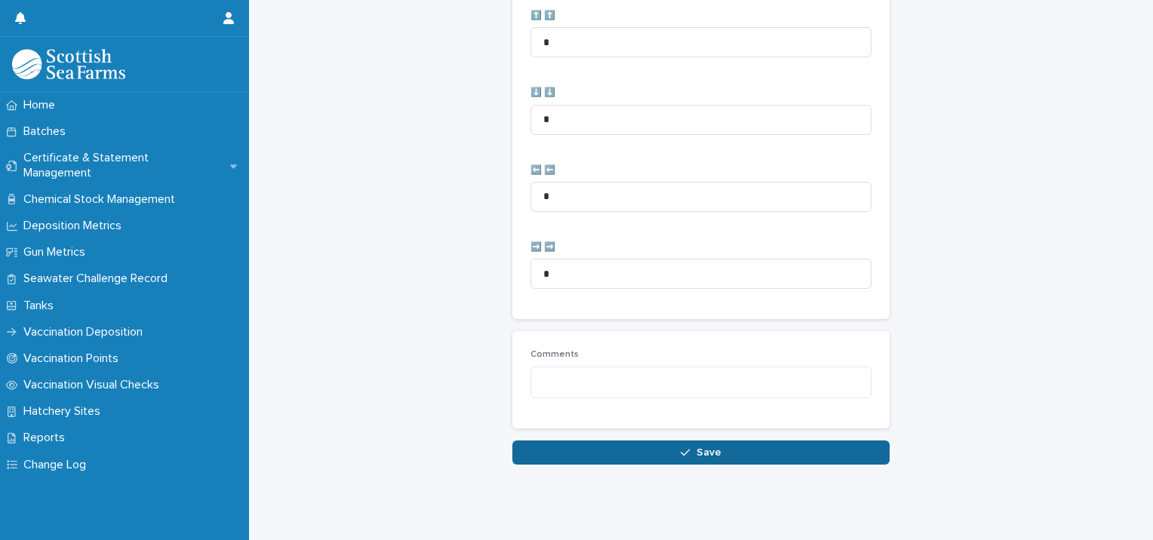
type input "**"
click at [577, 441] on button "Save" at bounding box center [700, 453] width 377 height 24
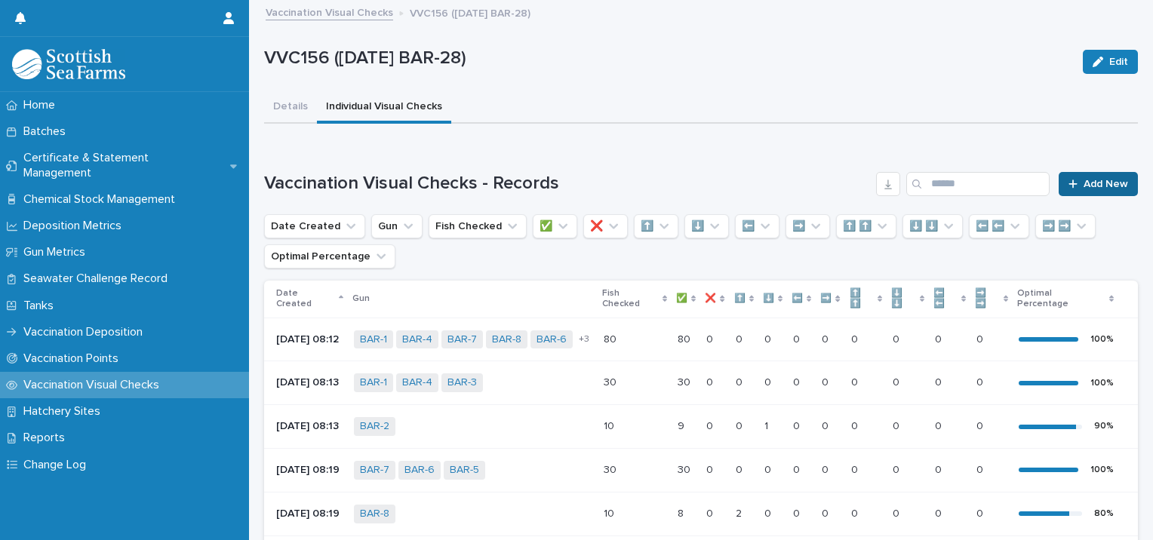
click at [1069, 184] on icon at bounding box center [1073, 184] width 9 height 11
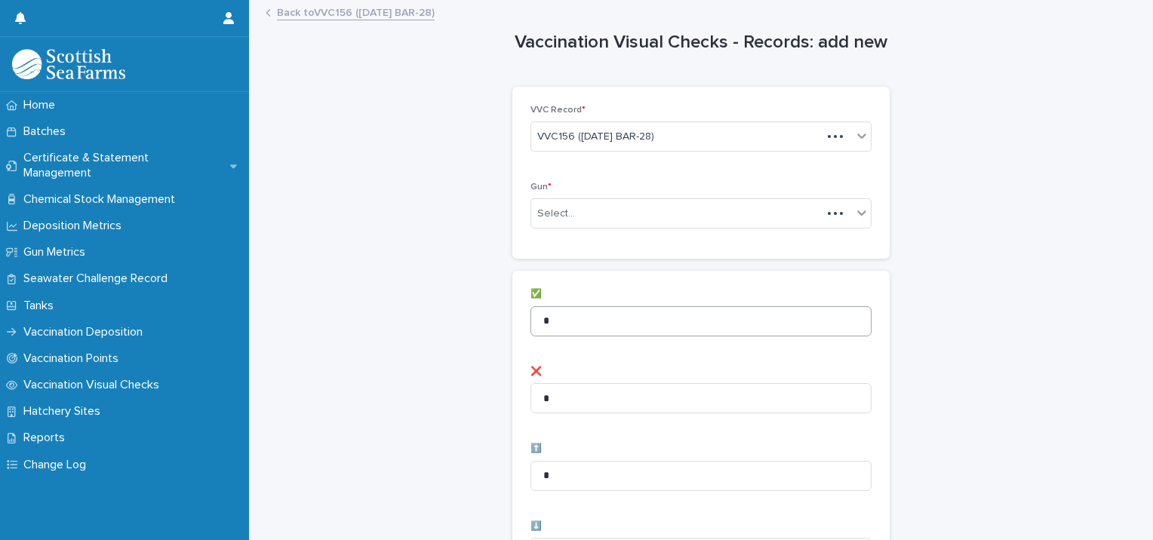
click at [602, 214] on div "Select..." at bounding box center [676, 213] width 291 height 25
click at [558, 329] on input "*" at bounding box center [700, 321] width 341 height 30
drag, startPoint x: 540, startPoint y: 320, endPoint x: 530, endPoint y: 318, distance: 10.1
click at [530, 318] on input "*" at bounding box center [700, 321] width 341 height 30
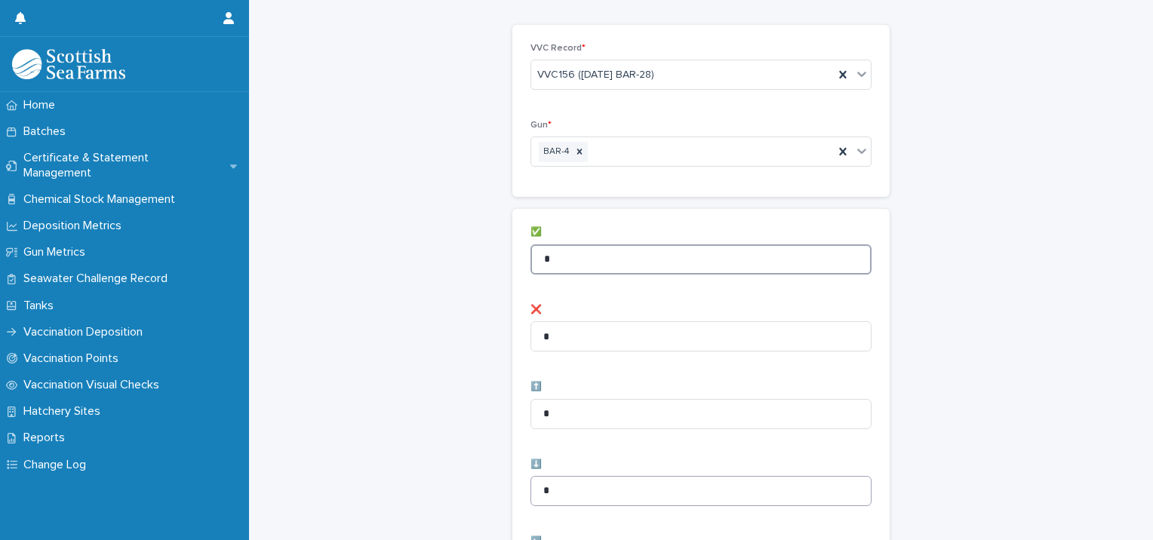
scroll to position [151, 0]
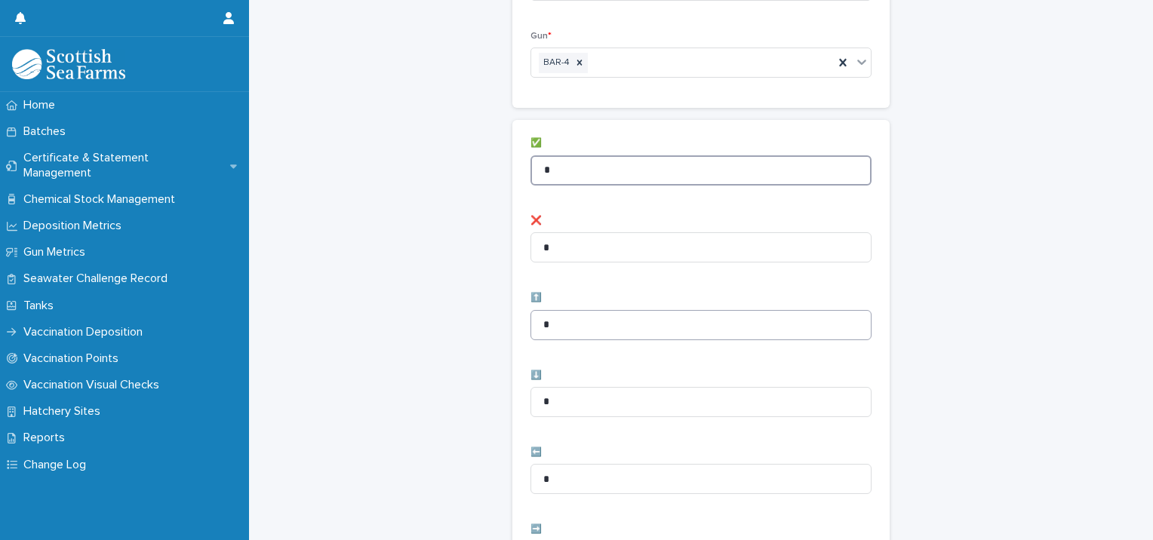
type input "*"
drag, startPoint x: 564, startPoint y: 321, endPoint x: 457, endPoint y: 309, distance: 107.1
click at [472, 312] on div "Vaccination Visual Checks - Records: add new Loading... Saving… Loading... Savi…" at bounding box center [701, 454] width 874 height 1206
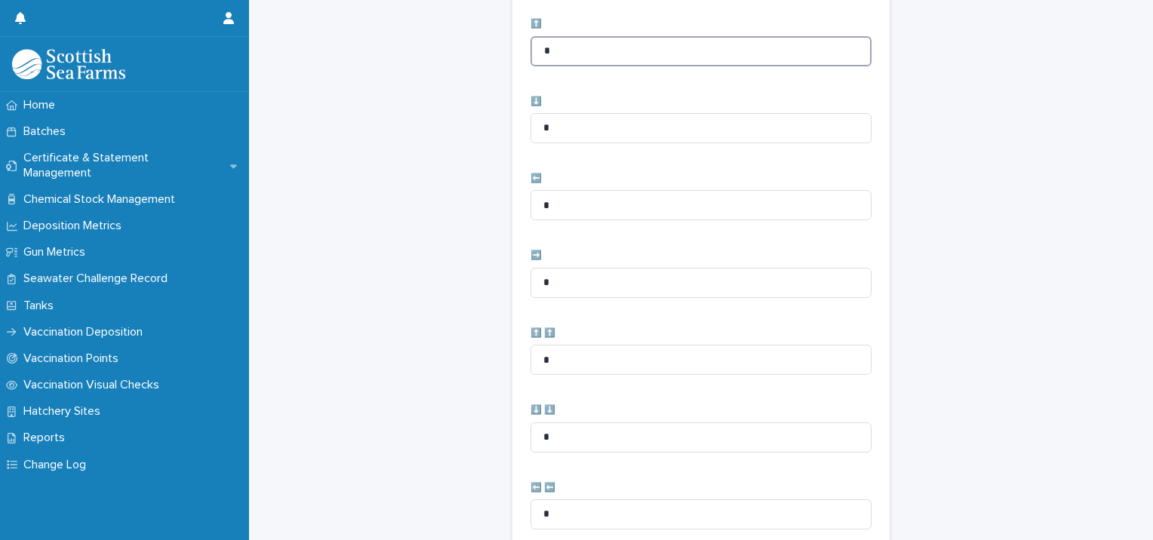
scroll to position [753, 0]
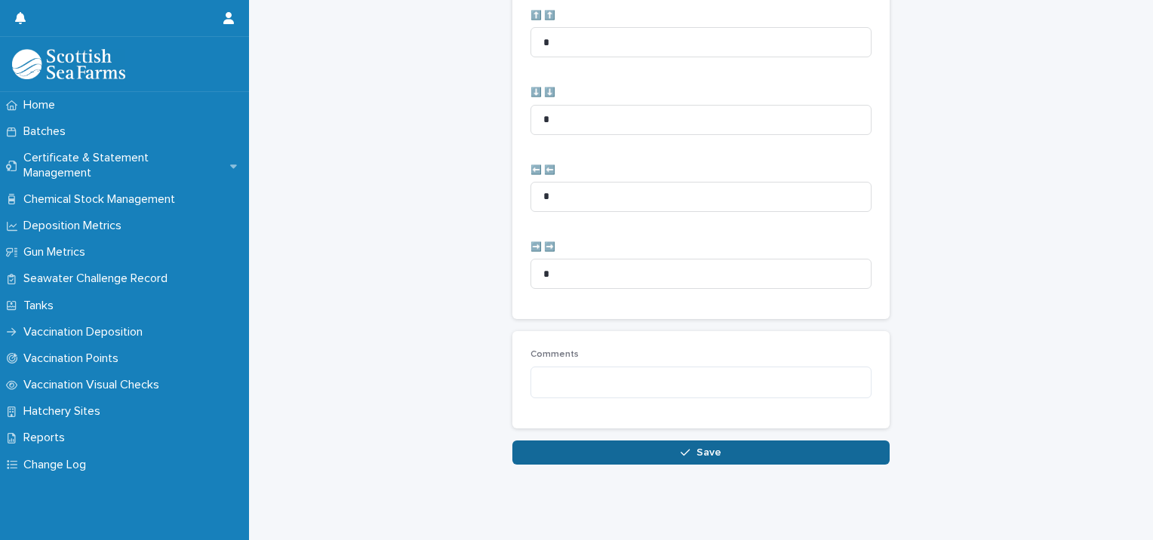
type input "*"
click at [613, 441] on button "Save" at bounding box center [700, 453] width 377 height 24
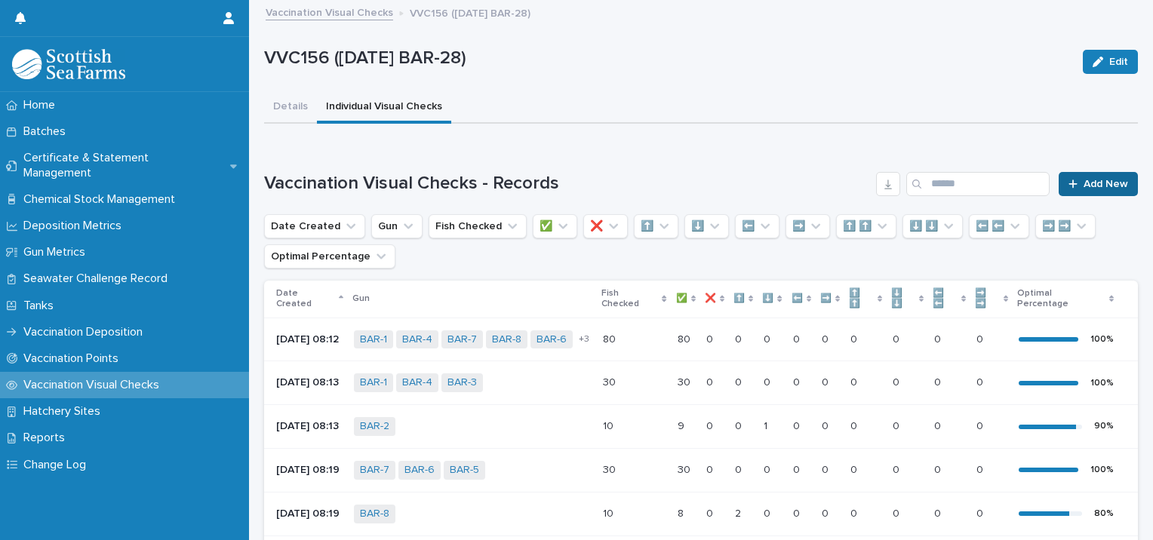
click at [1084, 182] on span "Add New" at bounding box center [1106, 184] width 45 height 11
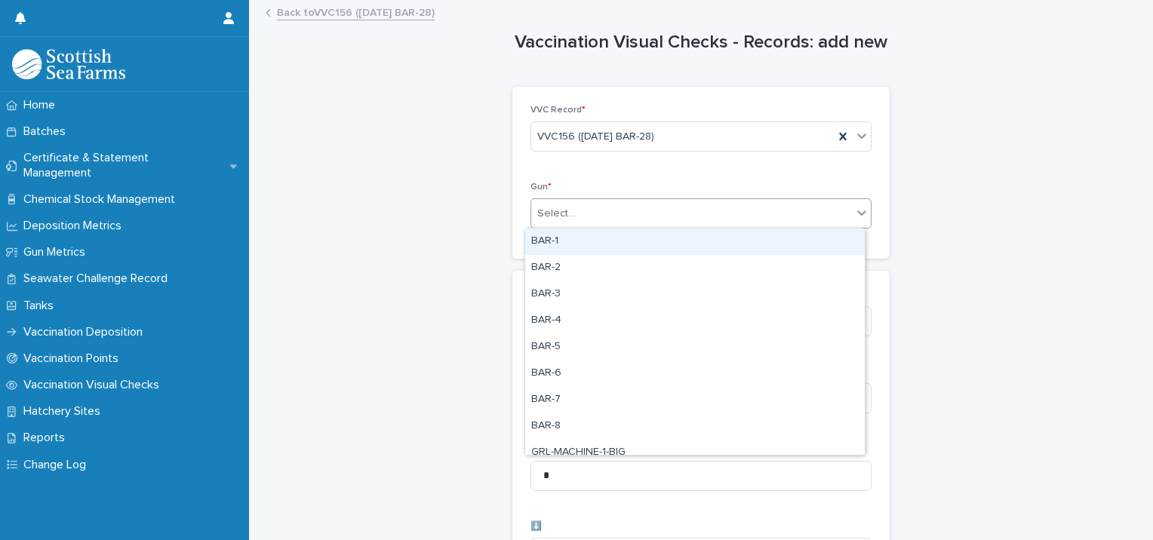
click at [595, 211] on div "Select..." at bounding box center [691, 213] width 321 height 25
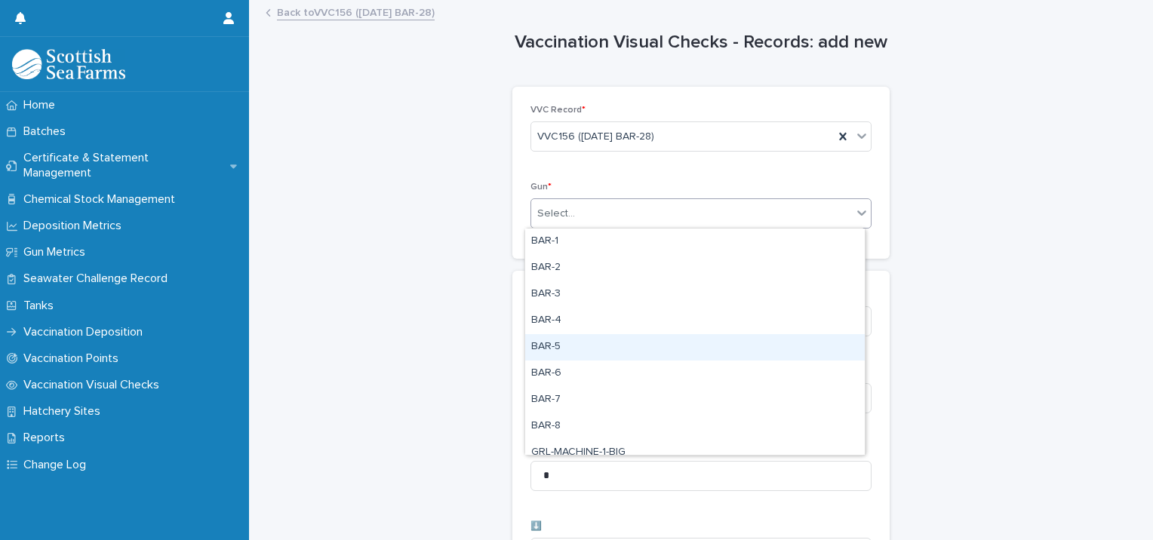
click at [566, 350] on div "BAR-5" at bounding box center [695, 347] width 340 height 26
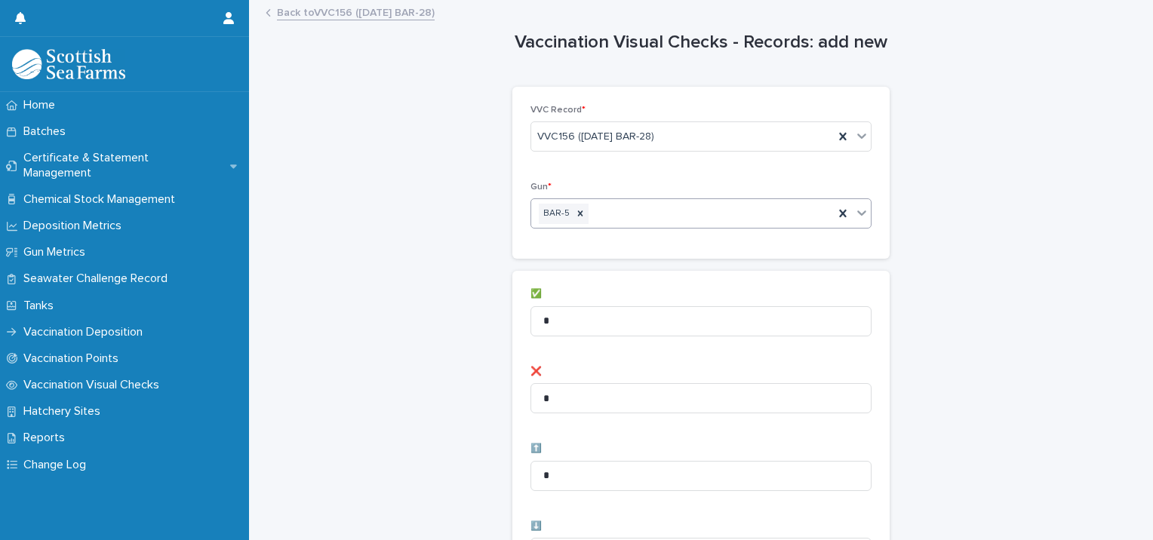
click at [605, 211] on div "BAR-5" at bounding box center [682, 214] width 303 height 26
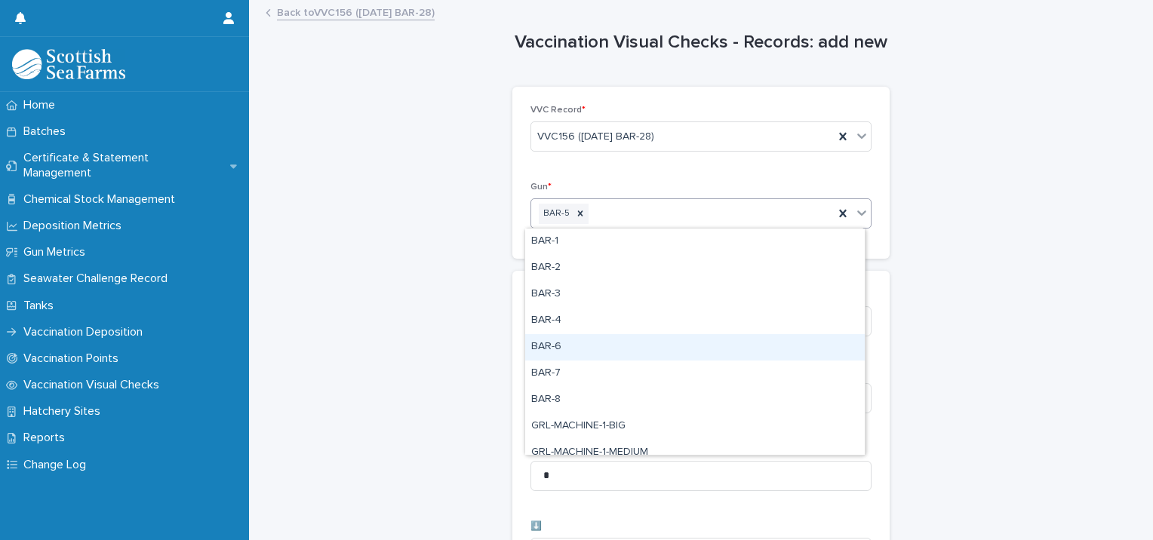
click at [577, 340] on div "BAR-6" at bounding box center [695, 347] width 340 height 26
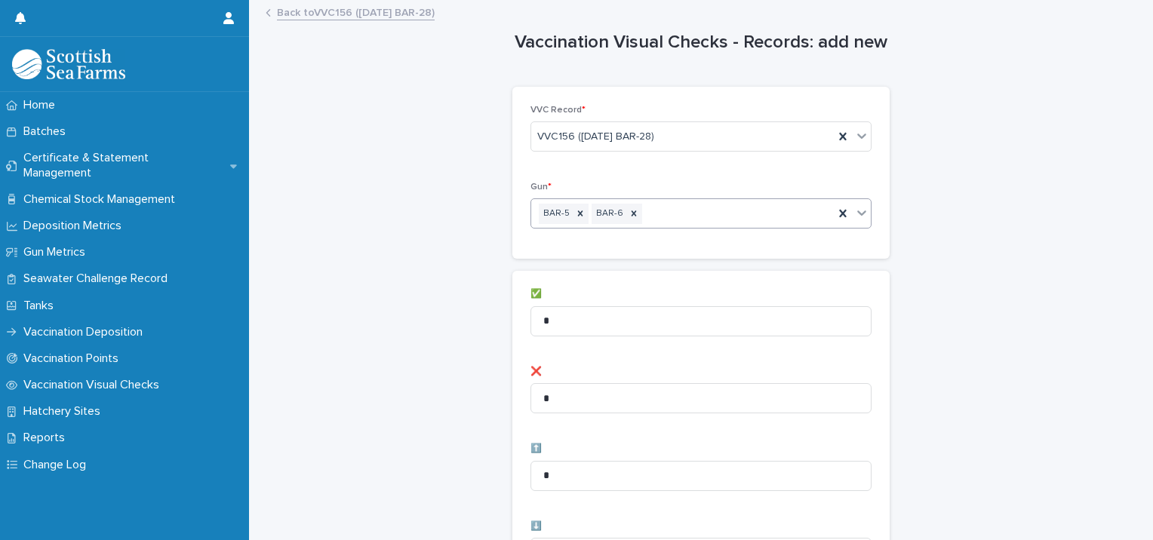
click at [666, 205] on div "BAR-5 BAR-6" at bounding box center [682, 214] width 303 height 26
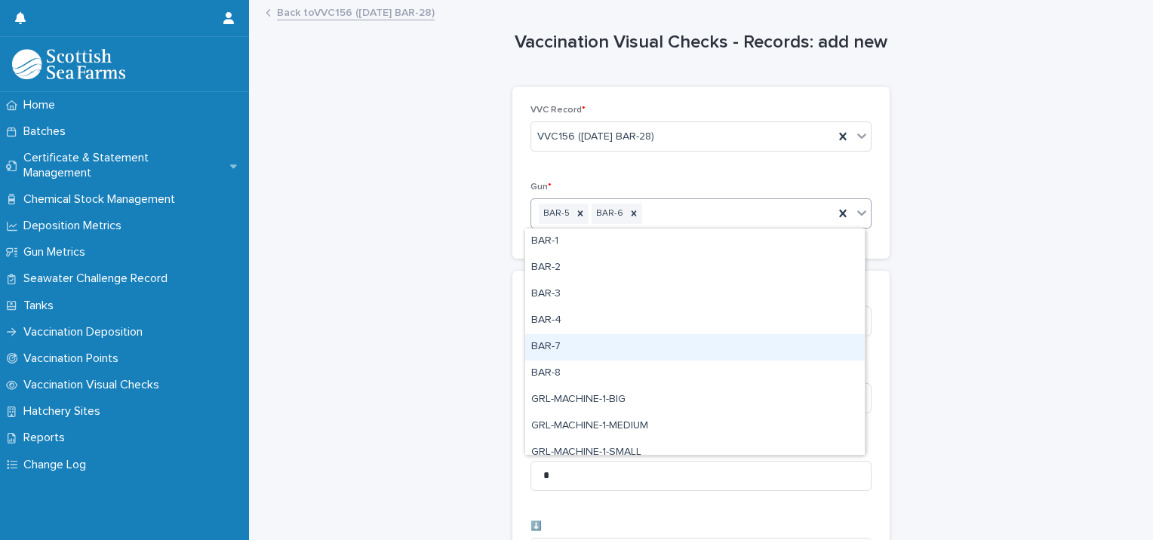
click at [597, 344] on div "BAR-7" at bounding box center [695, 347] width 340 height 26
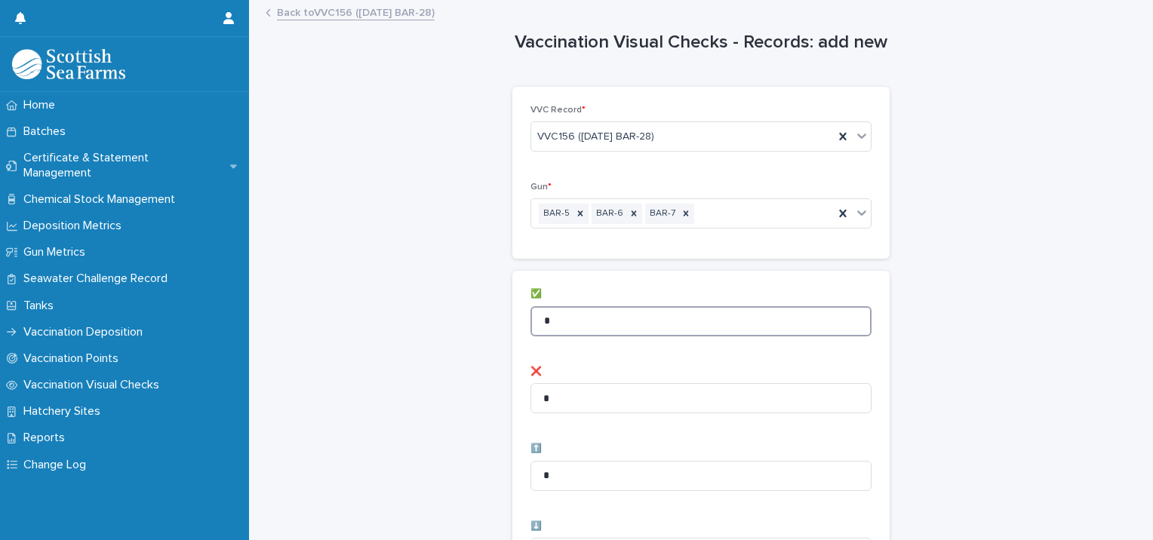
drag, startPoint x: 564, startPoint y: 317, endPoint x: 502, endPoint y: 307, distance: 62.6
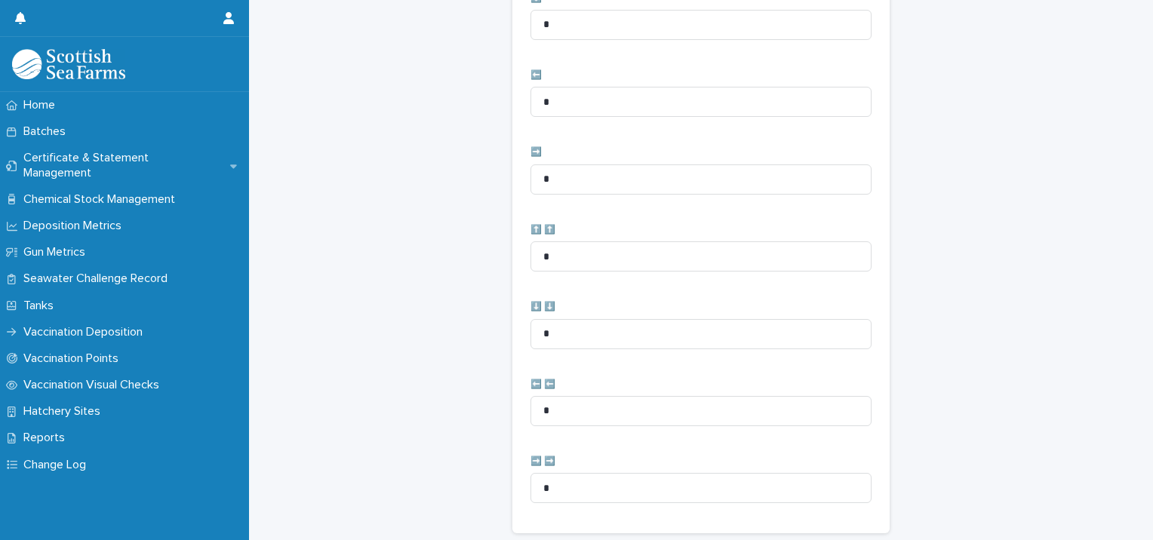
scroll to position [753, 0]
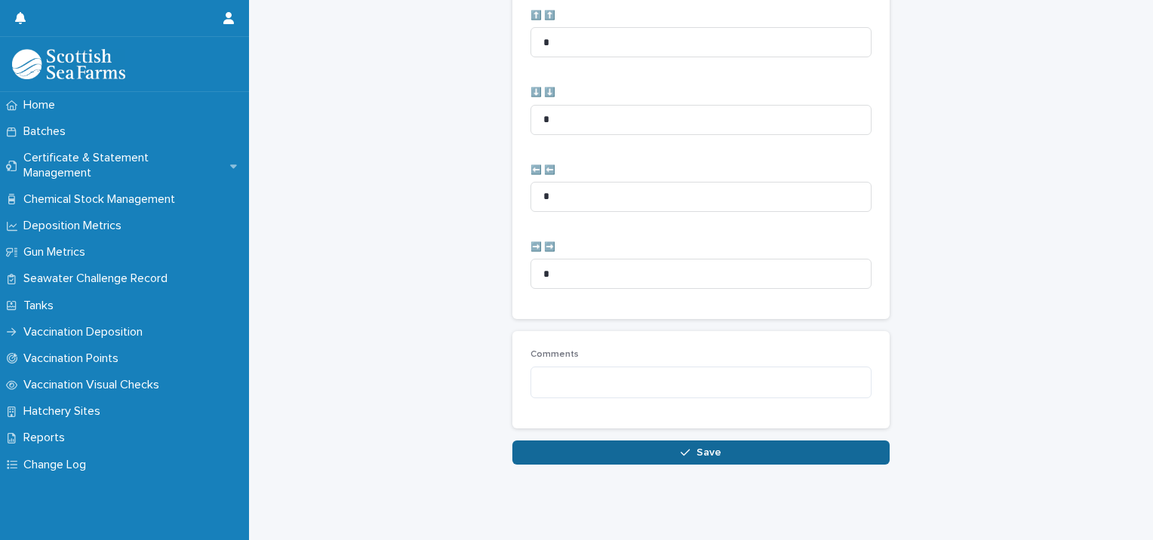
type input "**"
click at [712, 447] on span "Save" at bounding box center [708, 452] width 25 height 11
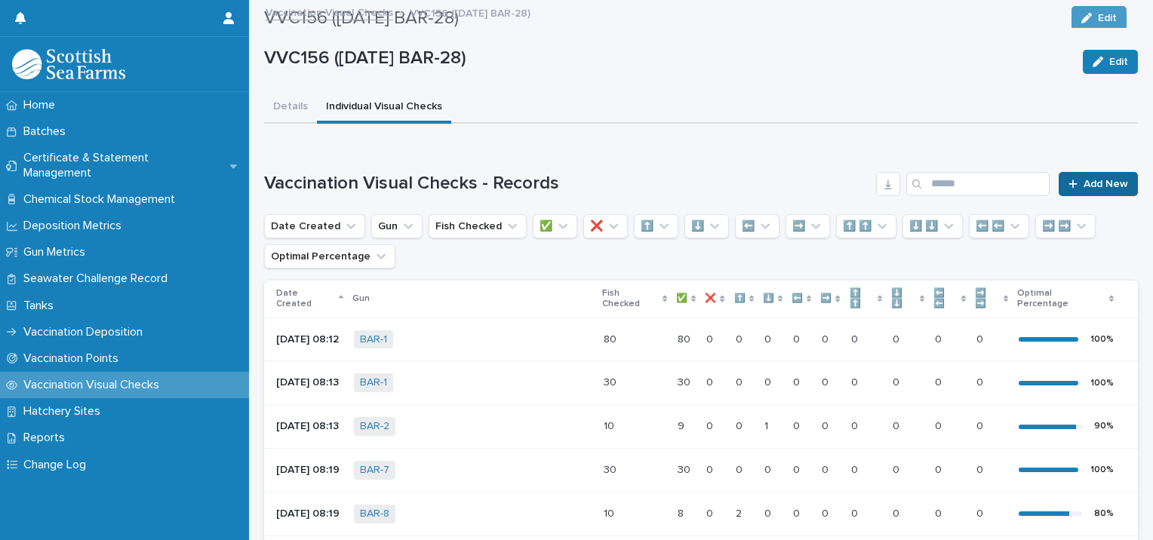
click at [1069, 187] on div at bounding box center [1076, 184] width 15 height 11
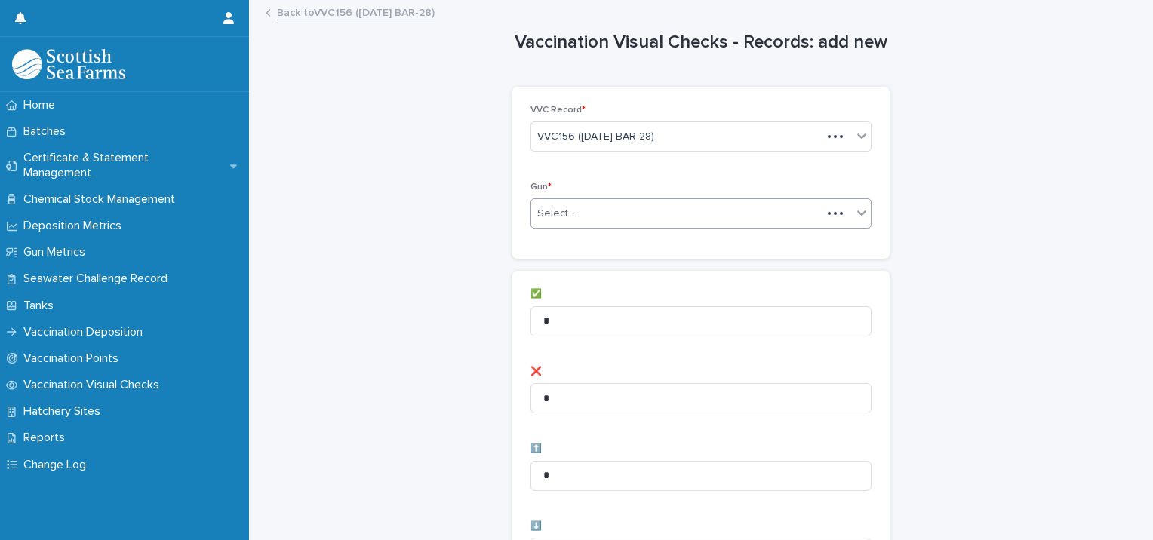
click at [538, 219] on div "Select..." at bounding box center [556, 214] width 38 height 16
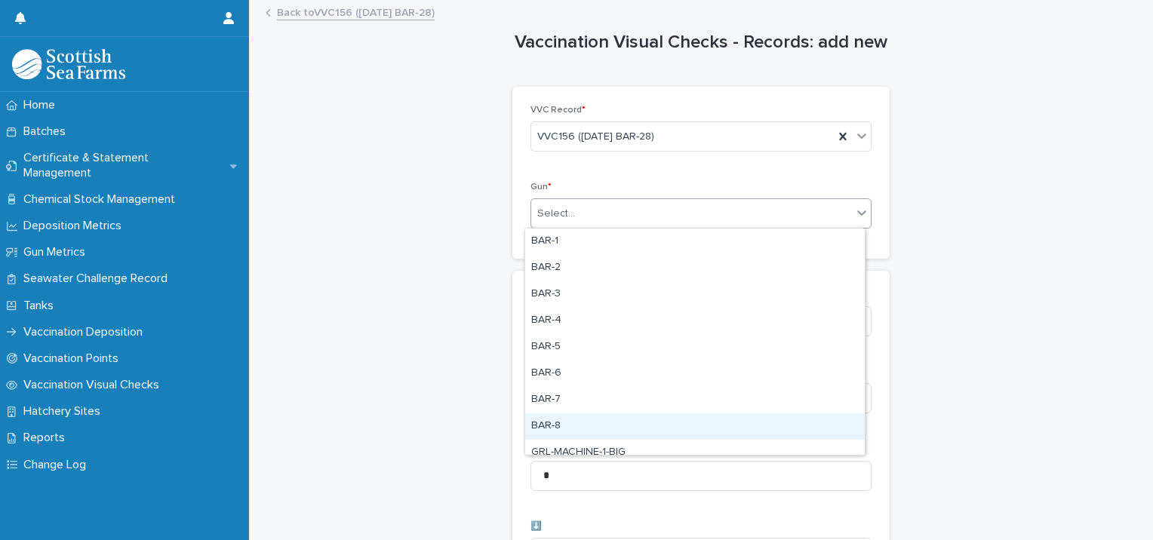
click at [557, 418] on div "BAR-8" at bounding box center [695, 427] width 340 height 26
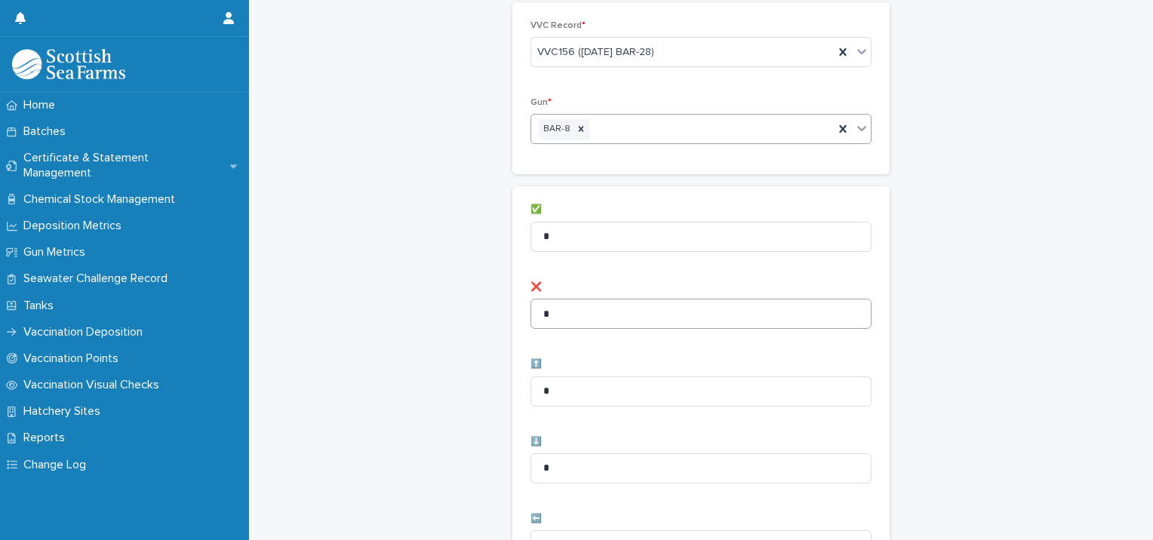
scroll to position [151, 0]
drag, startPoint x: 527, startPoint y: 166, endPoint x: 451, endPoint y: 166, distance: 76.2
click at [462, 166] on div "Vaccination Visual Checks - Records: add new Loading... Saving… Loading... Savi…" at bounding box center [701, 454] width 874 height 1206
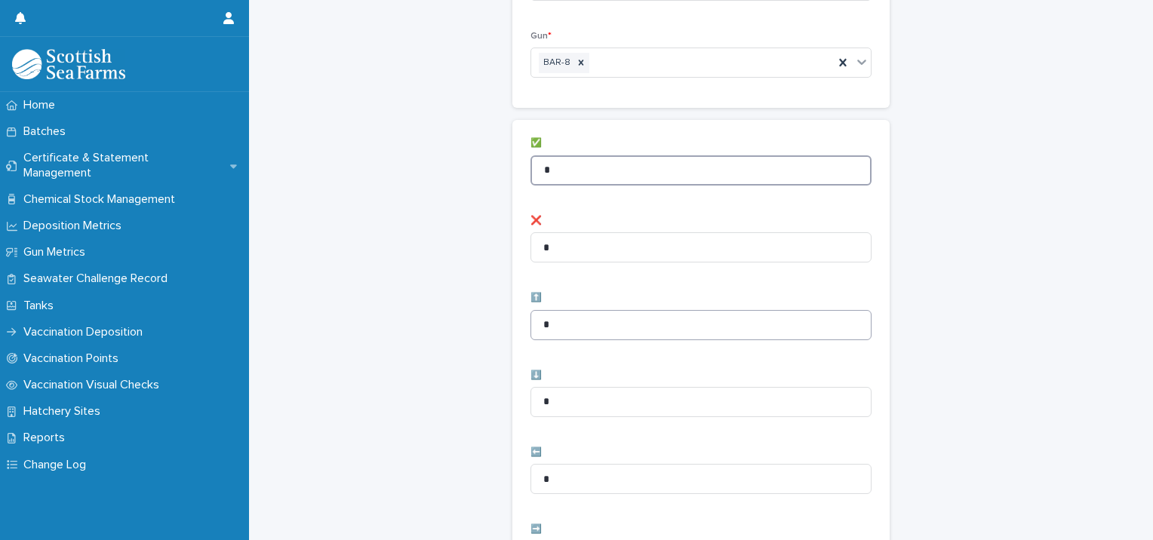
type input "*"
drag, startPoint x: 565, startPoint y: 329, endPoint x: 454, endPoint y: 315, distance: 112.6
click at [475, 320] on div "Vaccination Visual Checks - Records: add new Loading... Saving… Loading... Savi…" at bounding box center [701, 454] width 874 height 1206
type input "*"
click at [477, 377] on div "Vaccination Visual Checks - Records: add new Loading... Saving… Loading... Savi…" at bounding box center [701, 454] width 874 height 1206
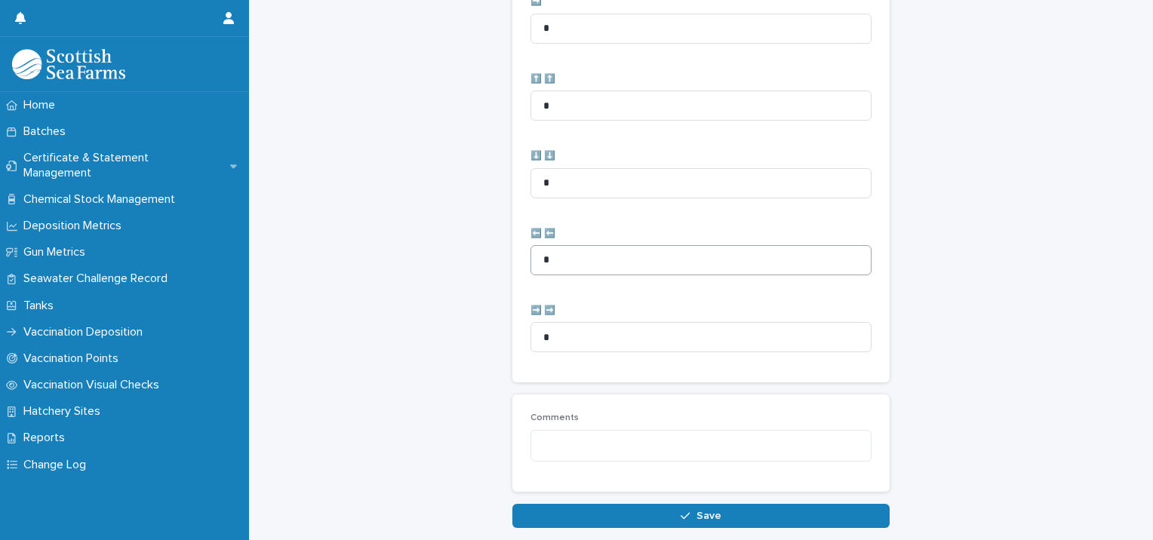
scroll to position [753, 0]
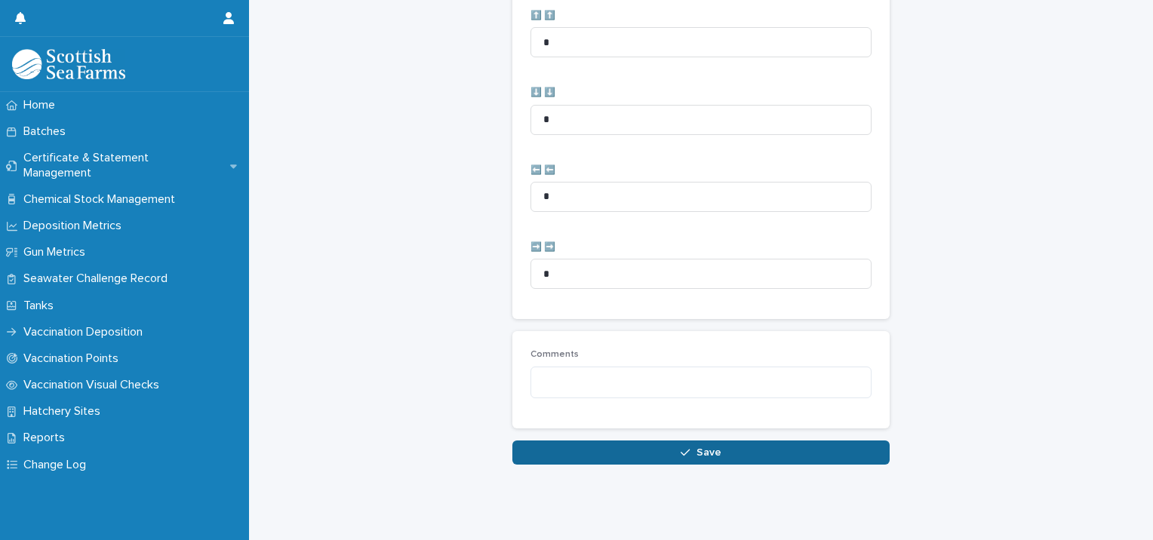
type input "*"
click at [681, 447] on icon "button" at bounding box center [685, 452] width 9 height 11
